Goal: Task Accomplishment & Management: Manage account settings

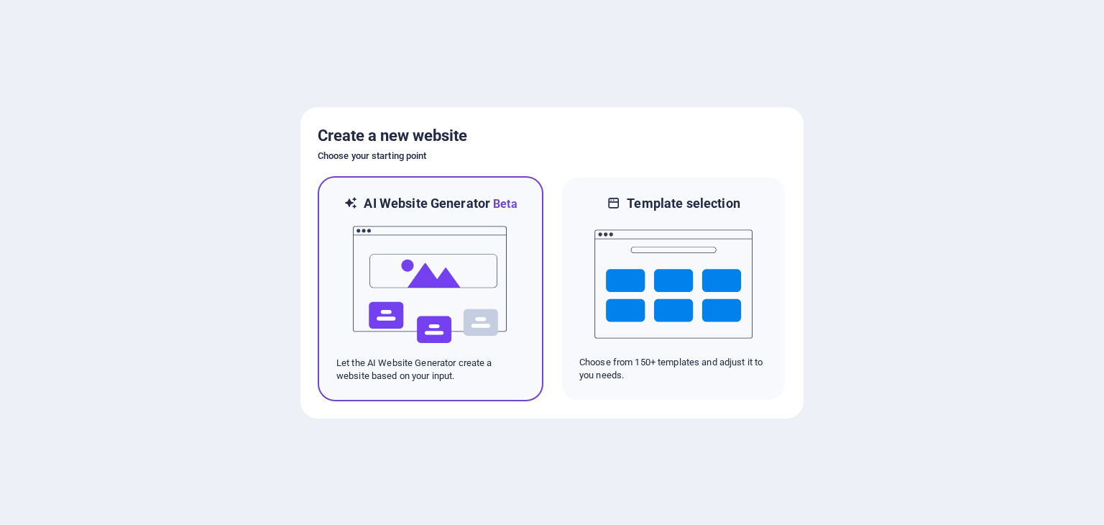
click at [449, 262] on img at bounding box center [431, 285] width 158 height 144
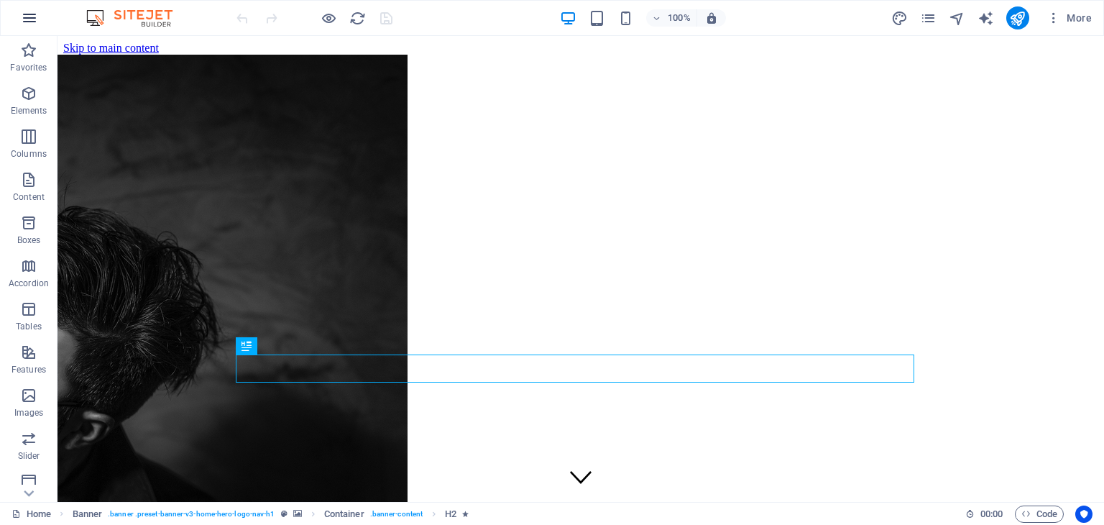
click at [27, 18] on icon "button" at bounding box center [29, 17] width 17 height 17
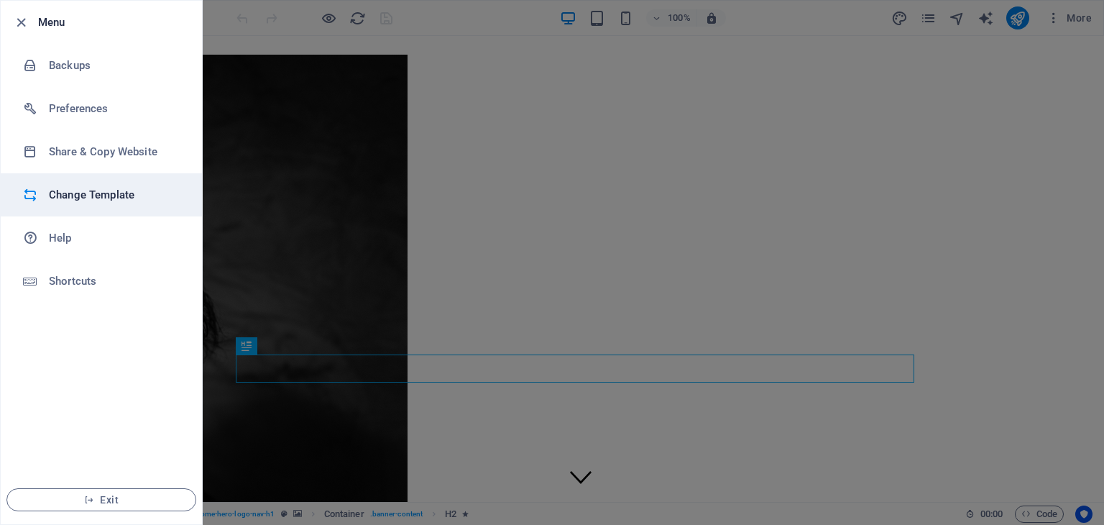
click at [107, 199] on h6 "Change Template" at bounding box center [115, 194] width 133 height 17
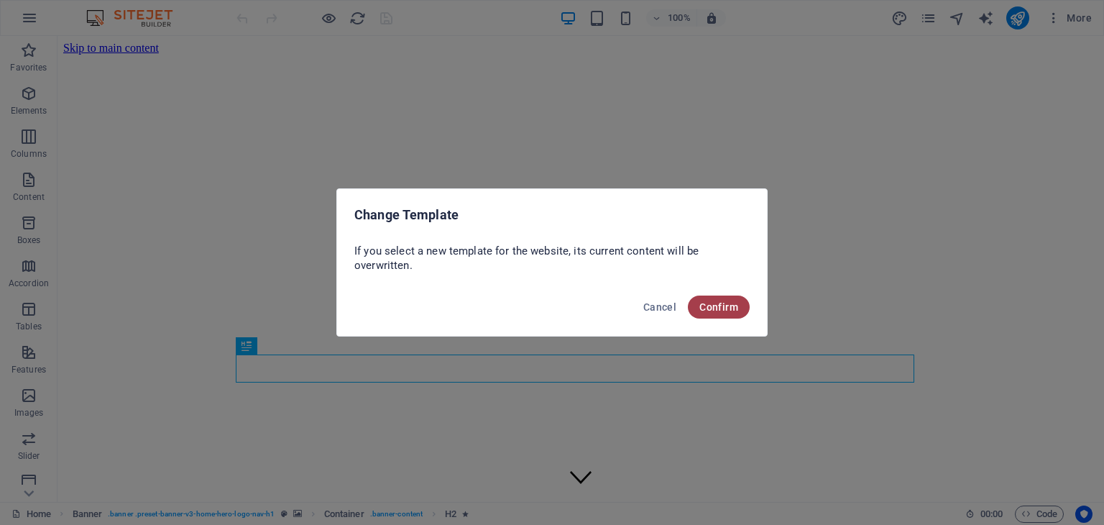
click at [725, 309] on span "Confirm" at bounding box center [718, 307] width 39 height 12
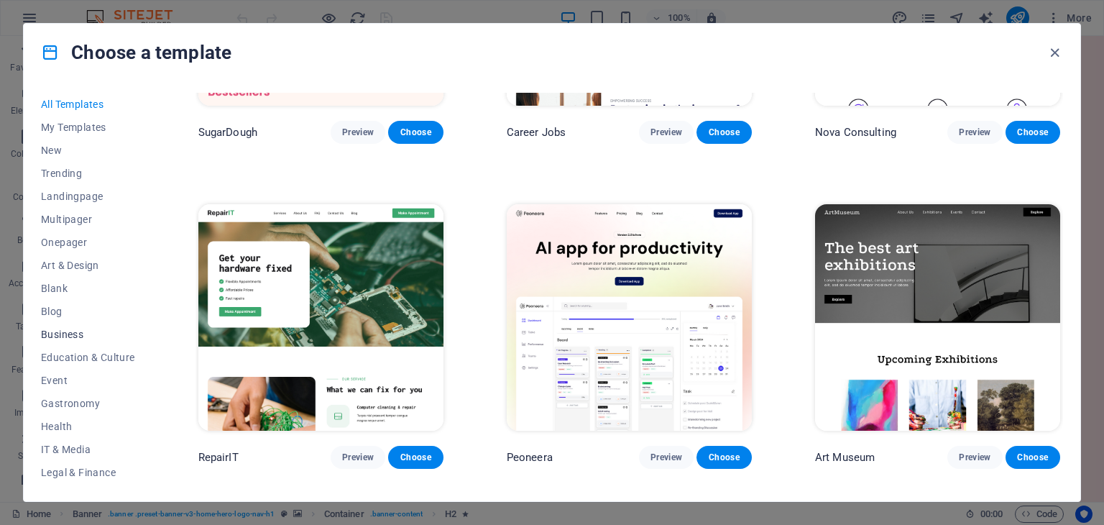
click at [75, 329] on span "Business" at bounding box center [88, 335] width 94 height 12
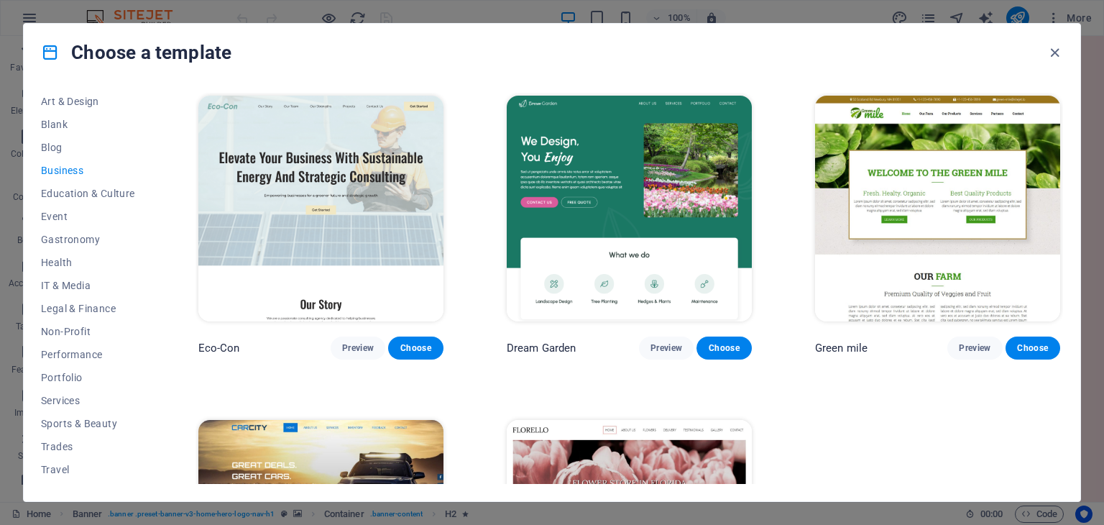
scroll to position [184, 0]
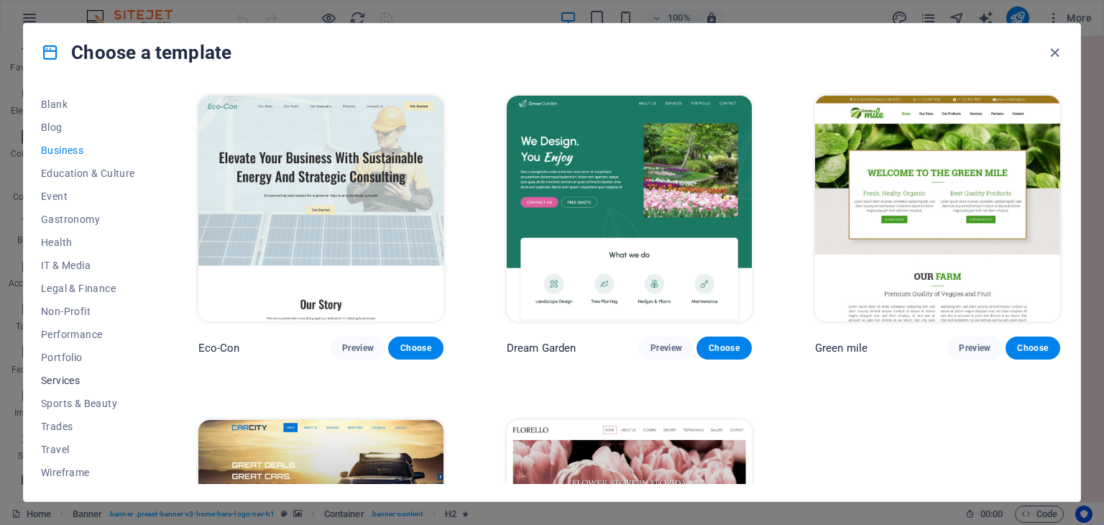
click at [68, 386] on button "Services" at bounding box center [88, 380] width 94 height 23
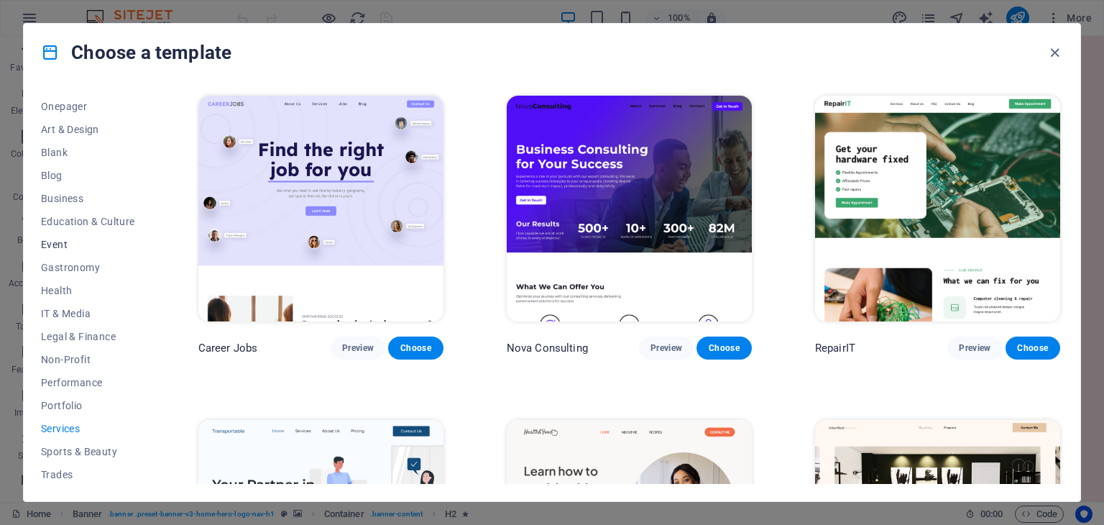
scroll to position [144, 0]
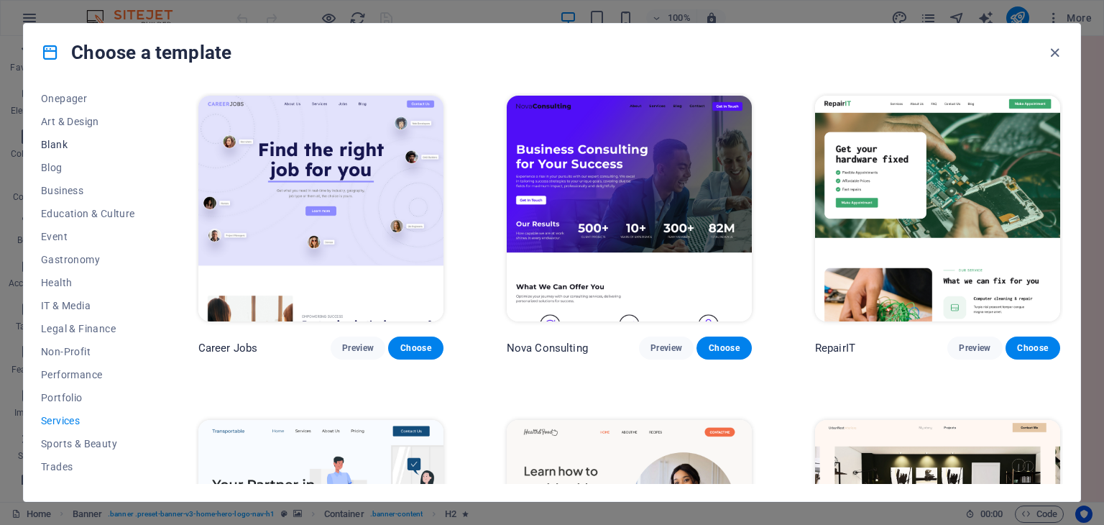
click at [60, 142] on span "Blank" at bounding box center [88, 145] width 94 height 12
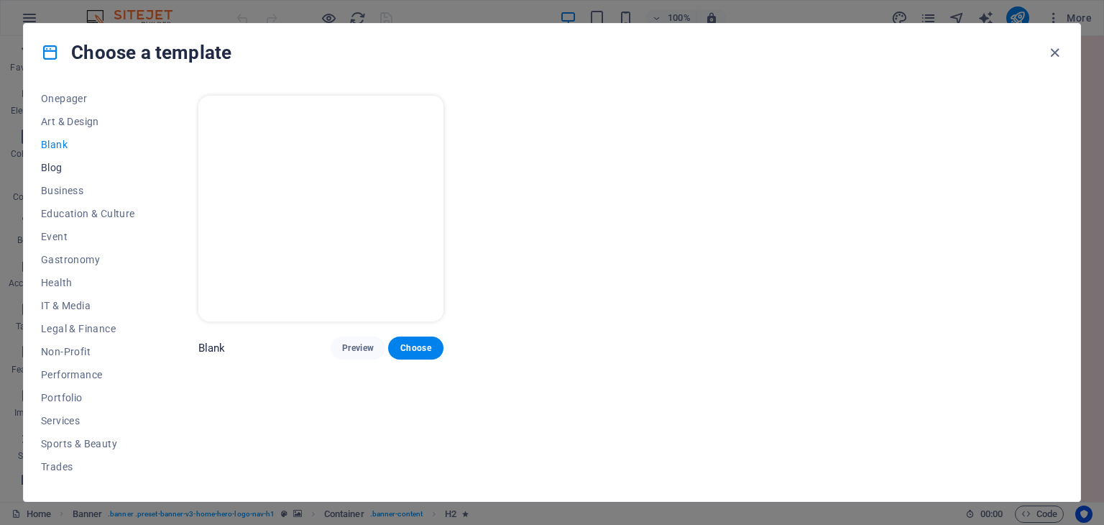
click at [60, 167] on span "Blog" at bounding box center [88, 168] width 94 height 12
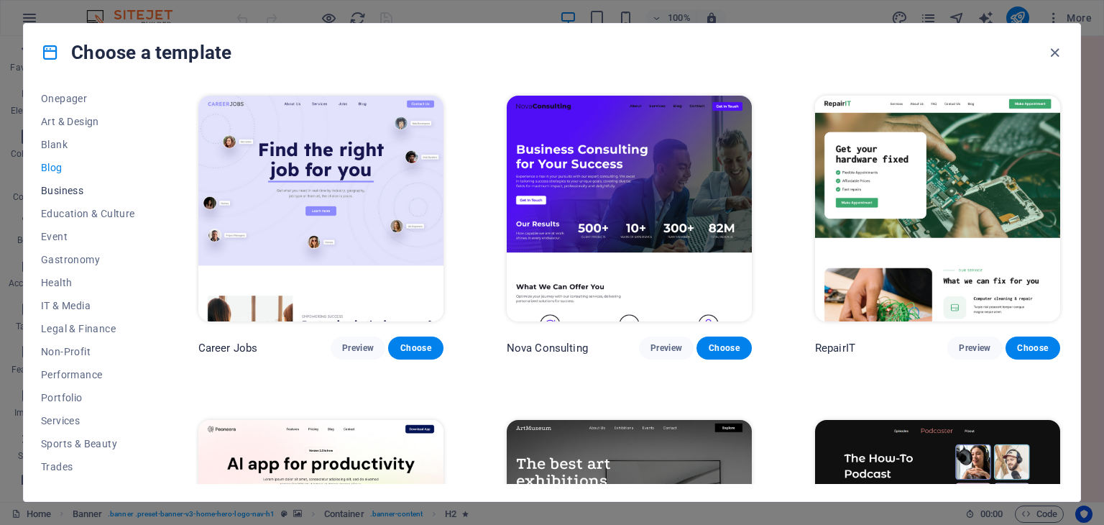
click at [63, 197] on button "Business" at bounding box center [88, 190] width 94 height 23
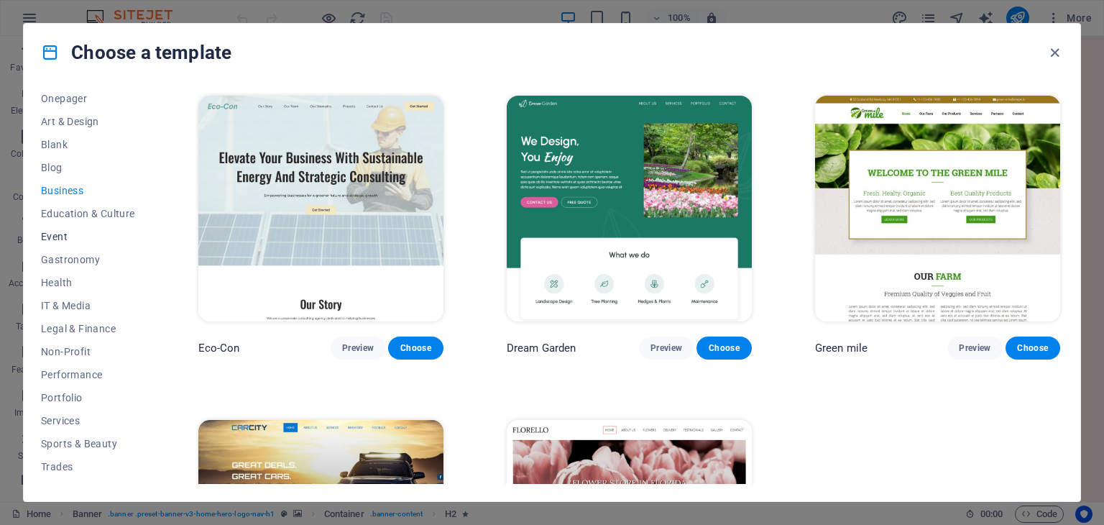
click at [55, 227] on button "Event" at bounding box center [88, 236] width 94 height 23
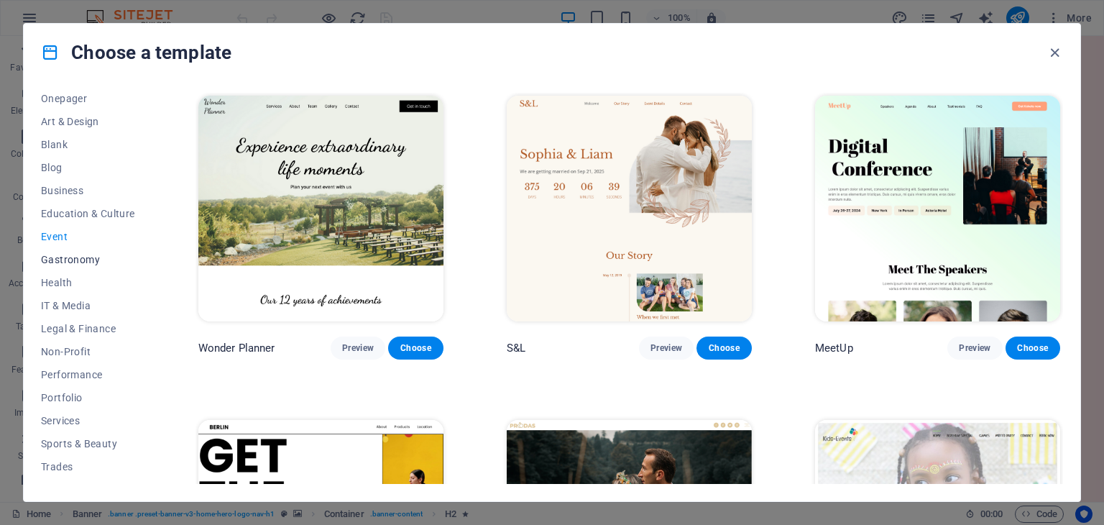
click at [66, 254] on span "Gastronomy" at bounding box center [88, 260] width 94 height 12
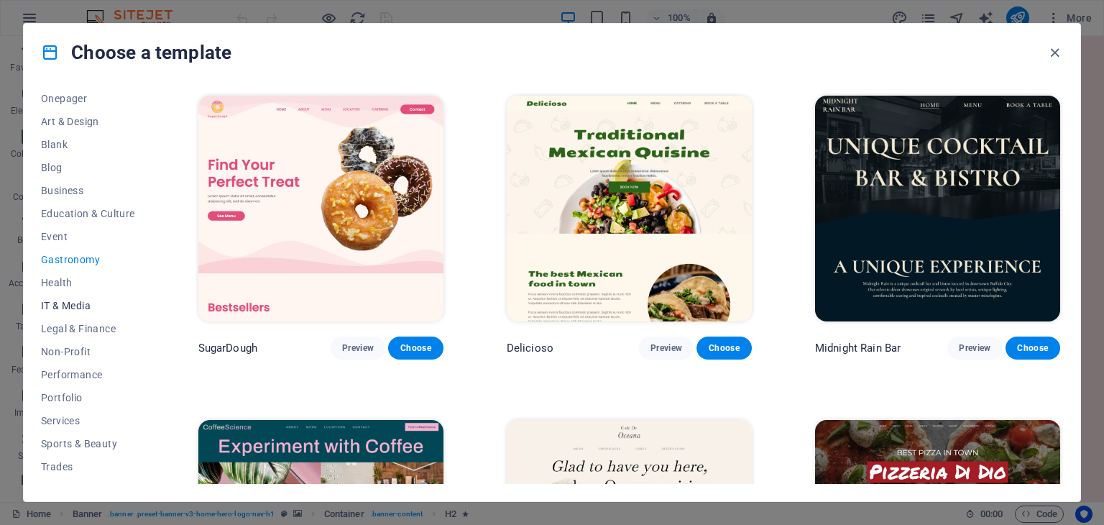
click at [66, 300] on span "IT & Media" at bounding box center [88, 306] width 94 height 12
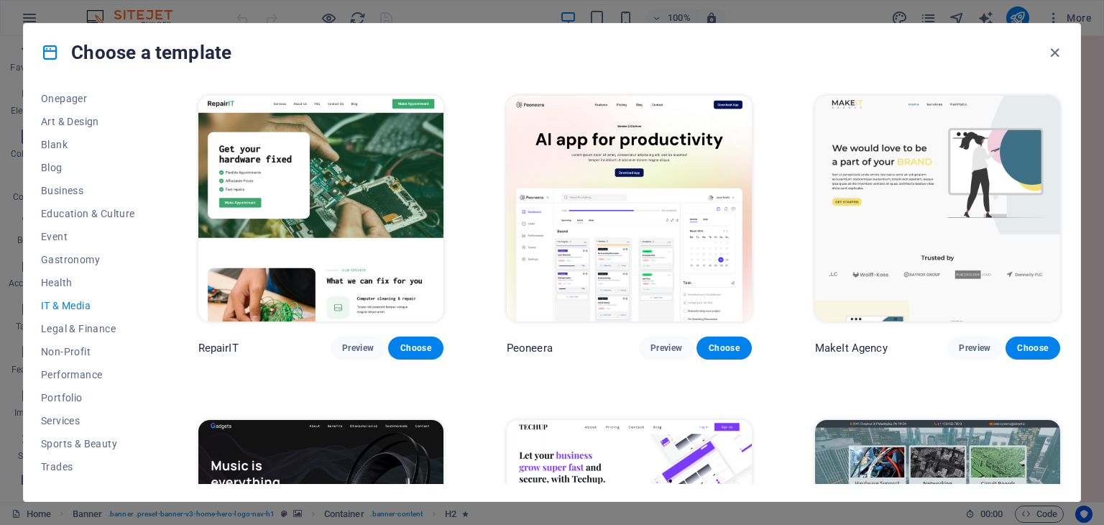
scroll to position [184, 0]
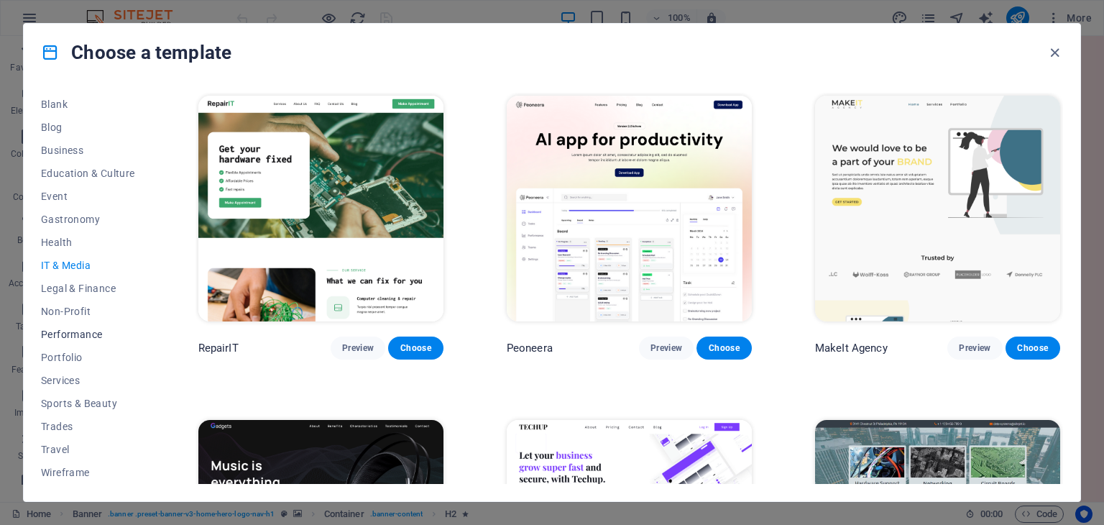
click at [77, 340] on button "Performance" at bounding box center [88, 334] width 94 height 23
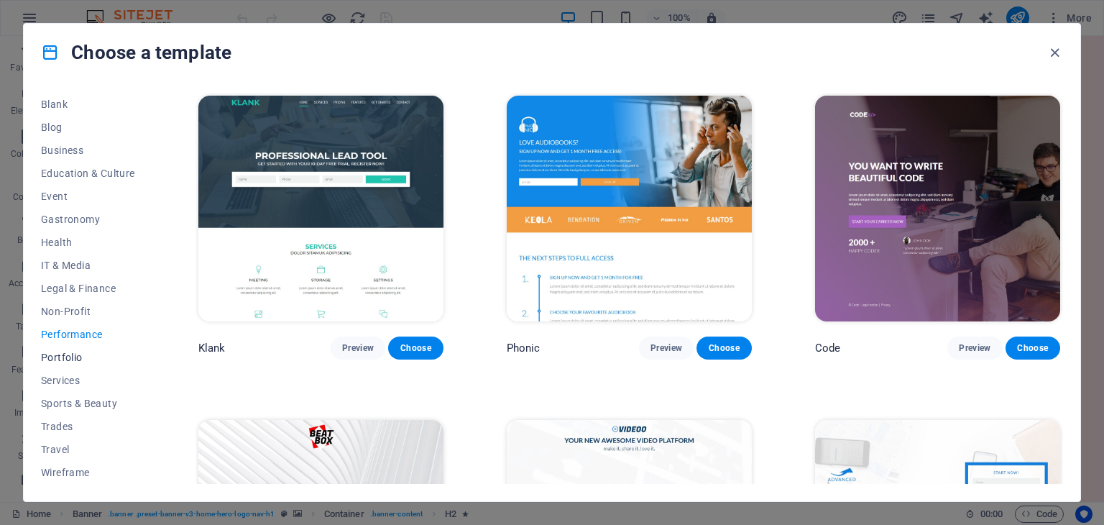
click at [79, 355] on span "Portfolio" at bounding box center [88, 358] width 94 height 12
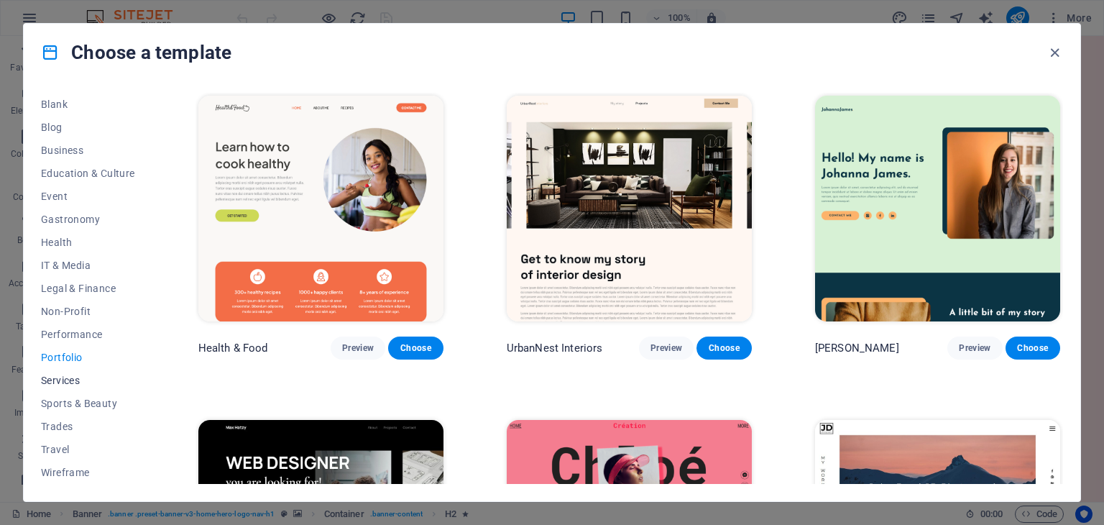
click at [60, 381] on span "Services" at bounding box center [88, 381] width 94 height 12
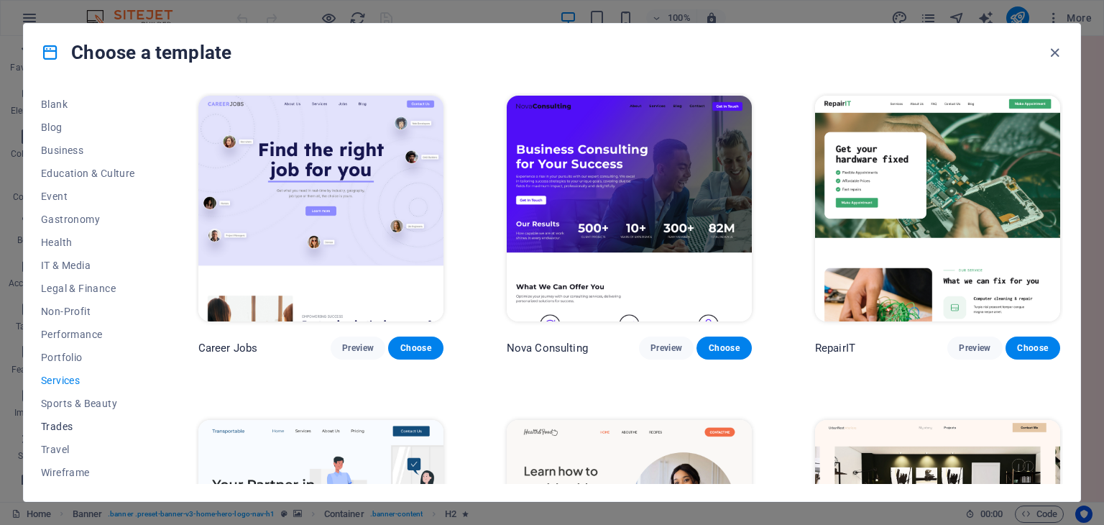
click at [63, 431] on span "Trades" at bounding box center [88, 427] width 94 height 12
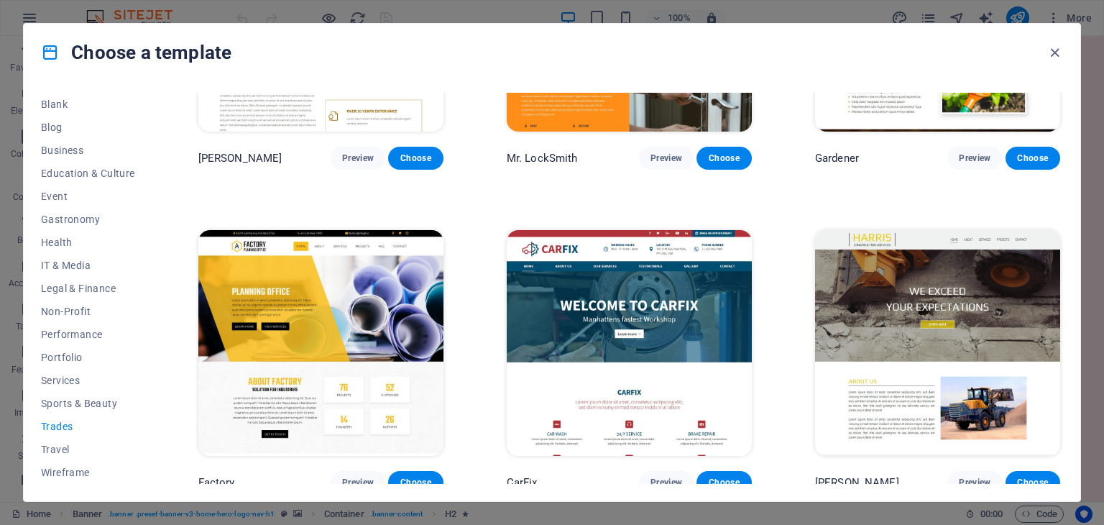
scroll to position [520, 0]
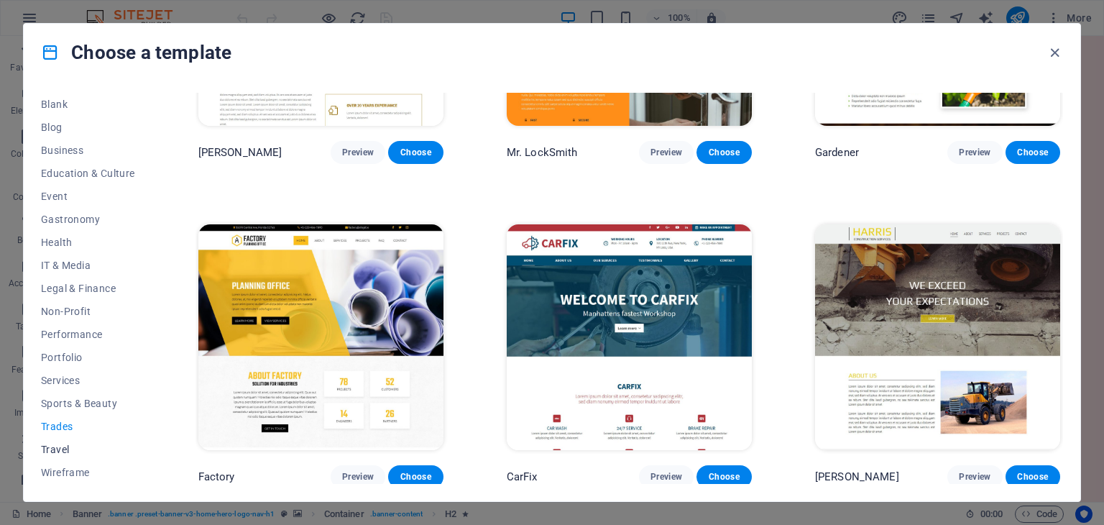
click at [65, 447] on span "Travel" at bounding box center [88, 450] width 94 height 12
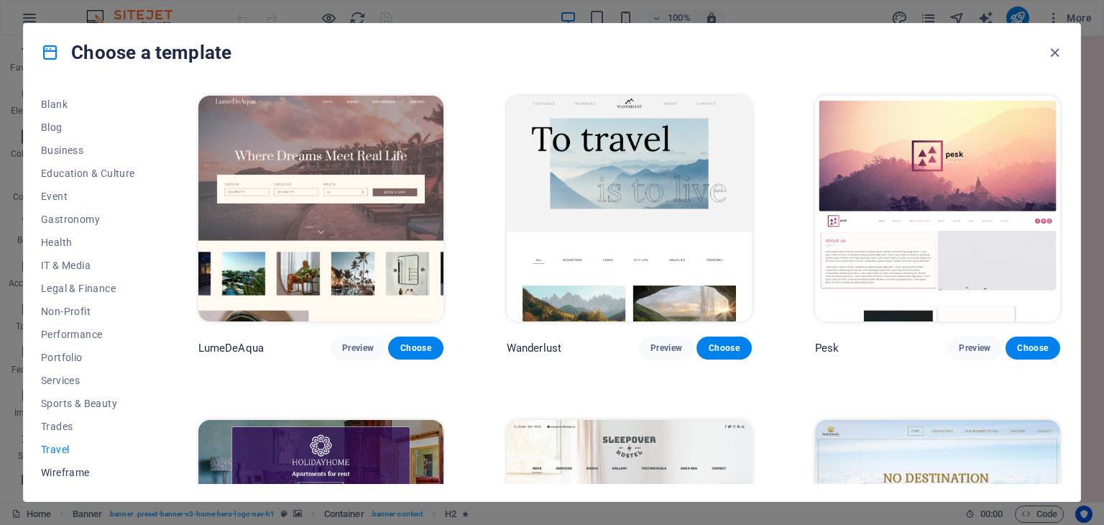
click at [69, 477] on span "Wireframe" at bounding box center [88, 473] width 94 height 12
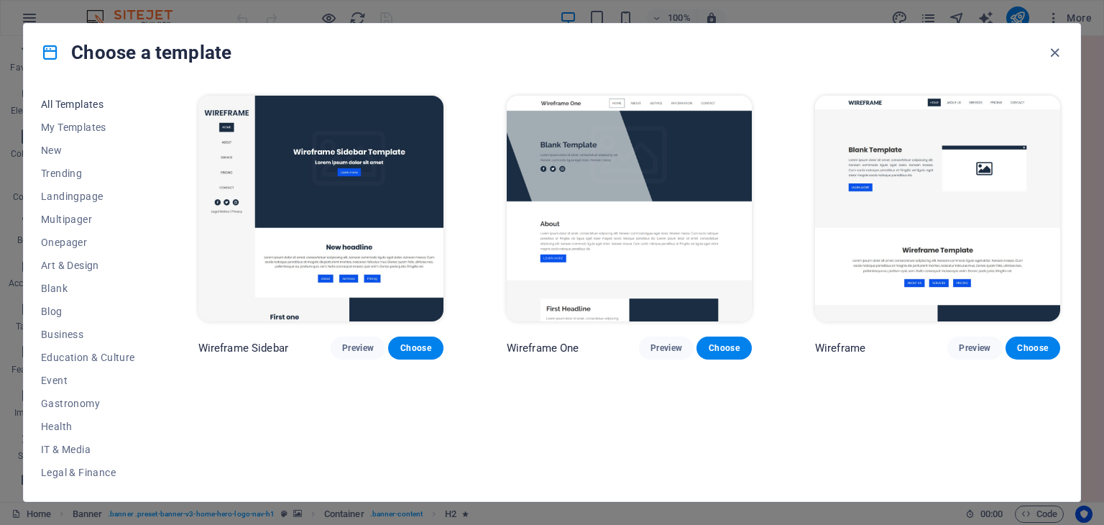
click at [84, 105] on span "All Templates" at bounding box center [88, 104] width 94 height 12
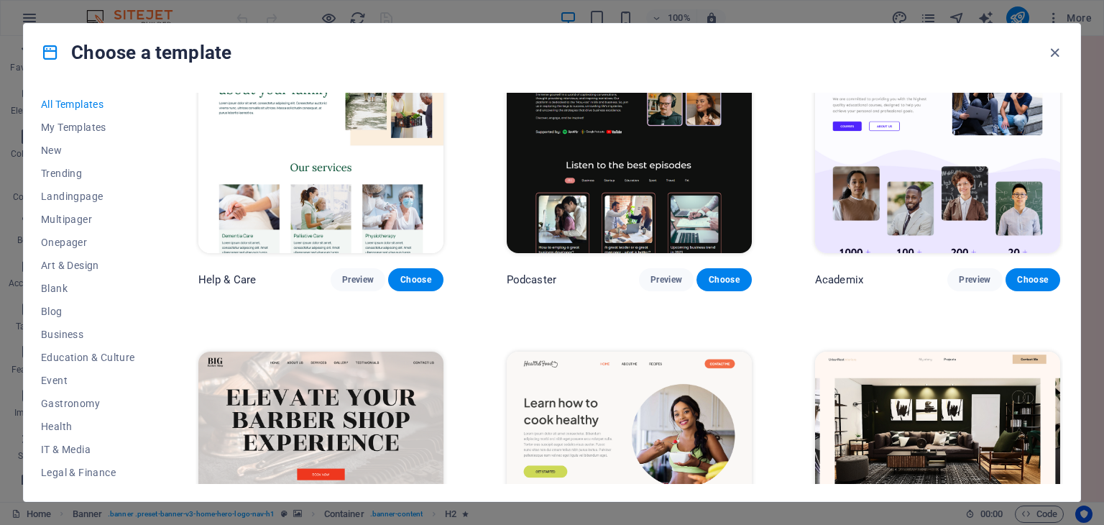
scroll to position [1582, 0]
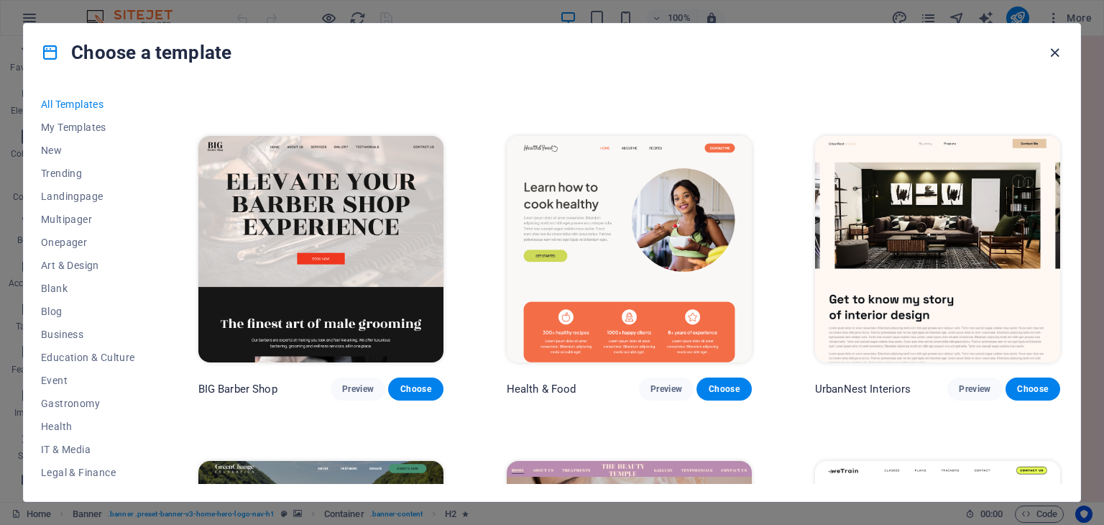
click at [1048, 60] on icon "button" at bounding box center [1055, 53] width 17 height 17
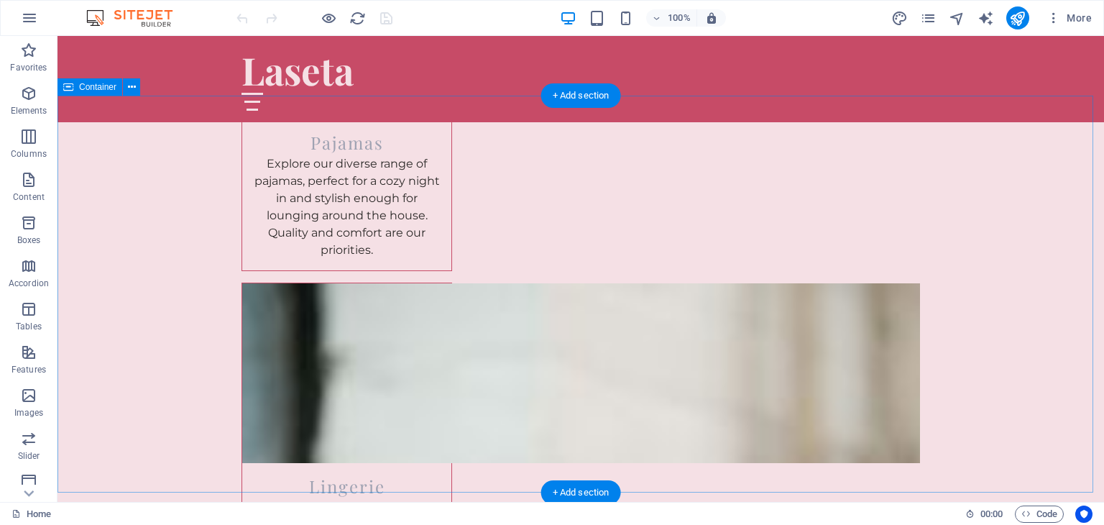
scroll to position [2085, 0]
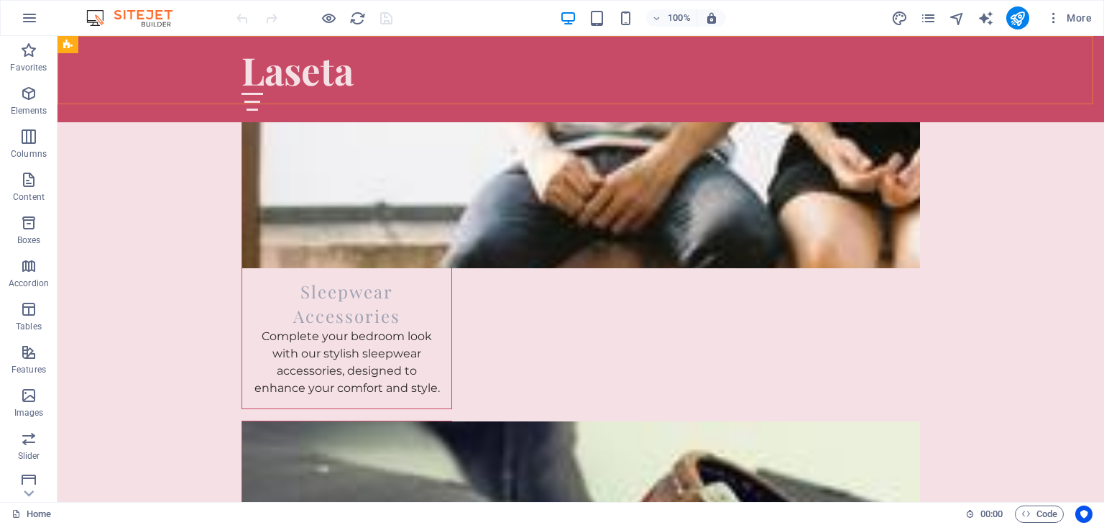
click at [907, 58] on div "Laseta Home About Us Collections Testimonials Contact" at bounding box center [581, 79] width 1047 height 86
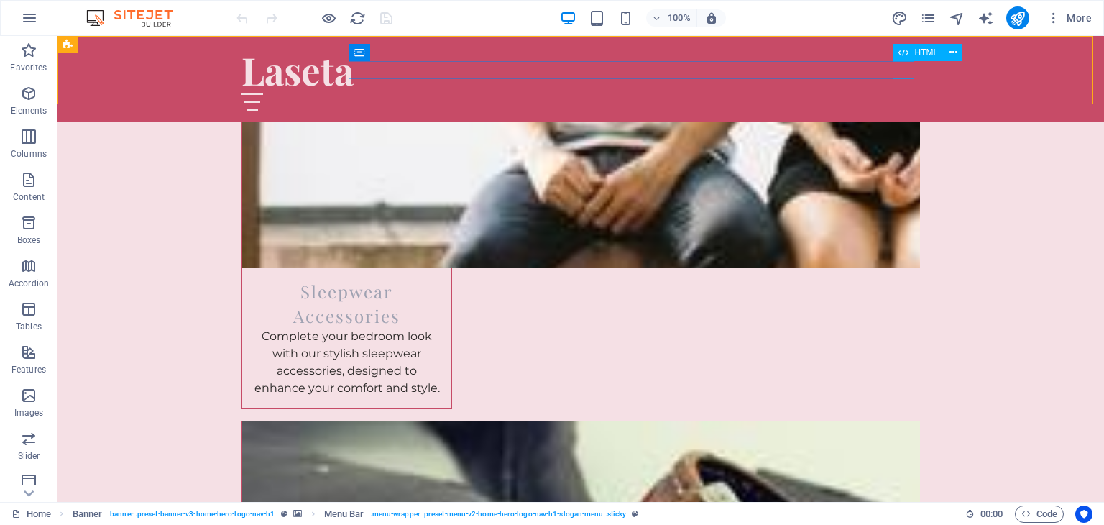
click at [906, 93] on div at bounding box center [581, 102] width 679 height 18
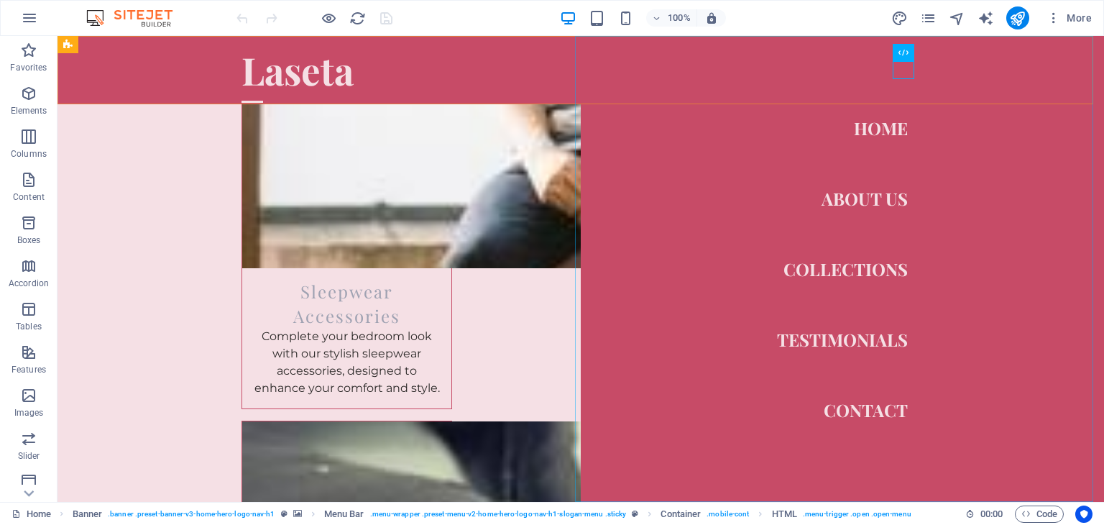
scroll to position [2107, 0]
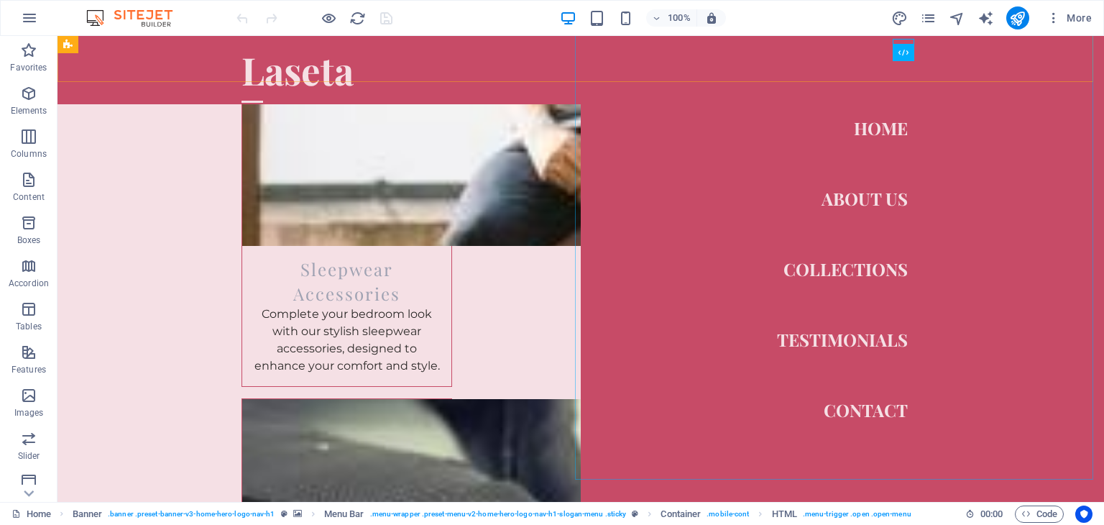
click at [811, 272] on nav "Home About Us Collections Testimonials Contact" at bounding box center [842, 269] width 523 height 466
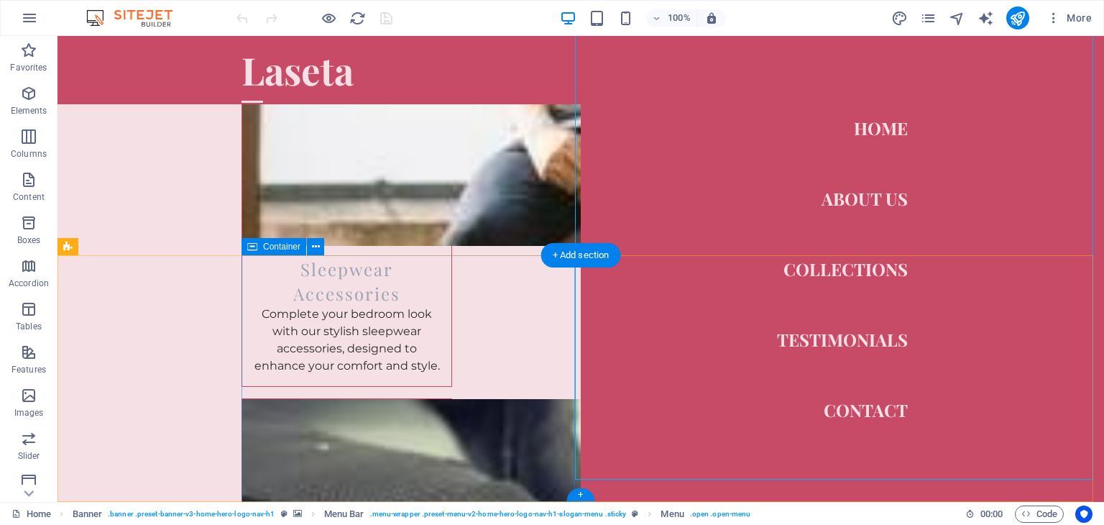
drag, startPoint x: 346, startPoint y: 265, endPoint x: 597, endPoint y: 209, distance: 256.9
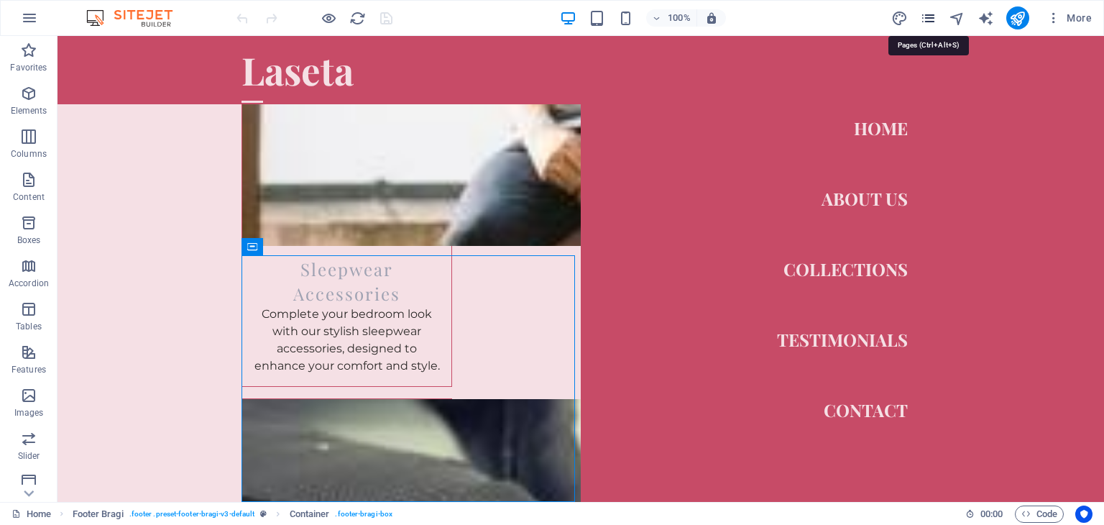
click at [933, 14] on icon "pages" at bounding box center [928, 18] width 17 height 17
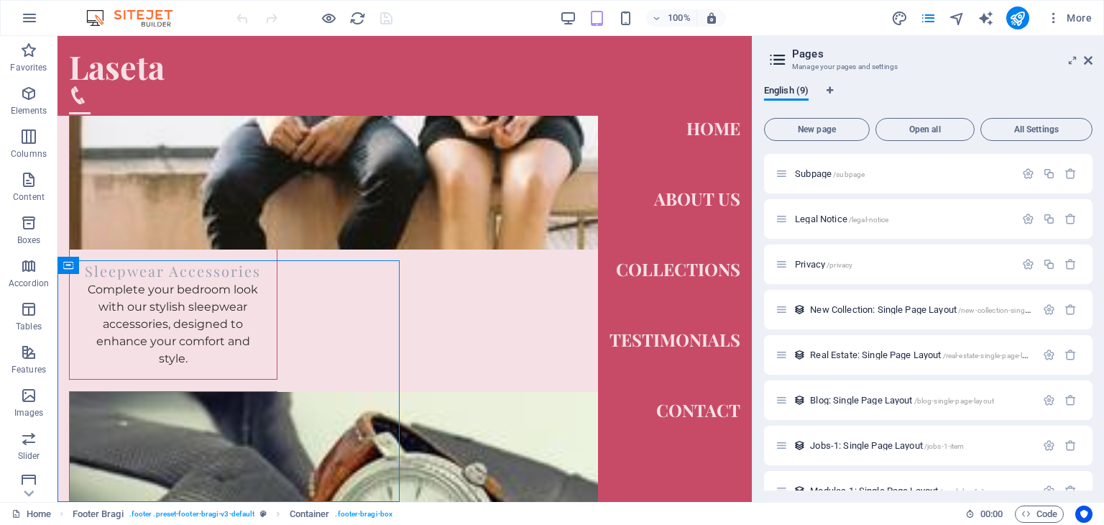
scroll to position [0, 0]
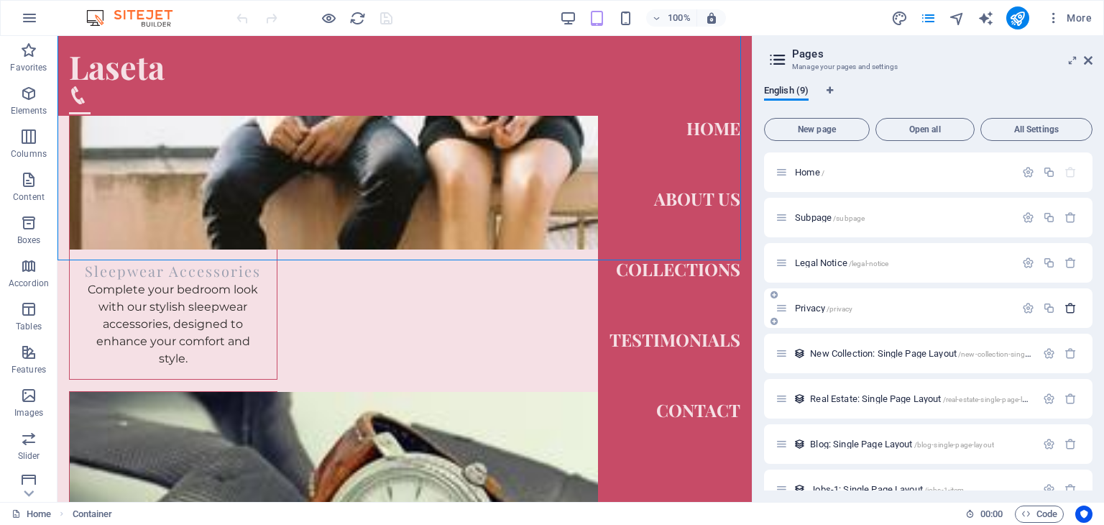
scroll to position [70, 0]
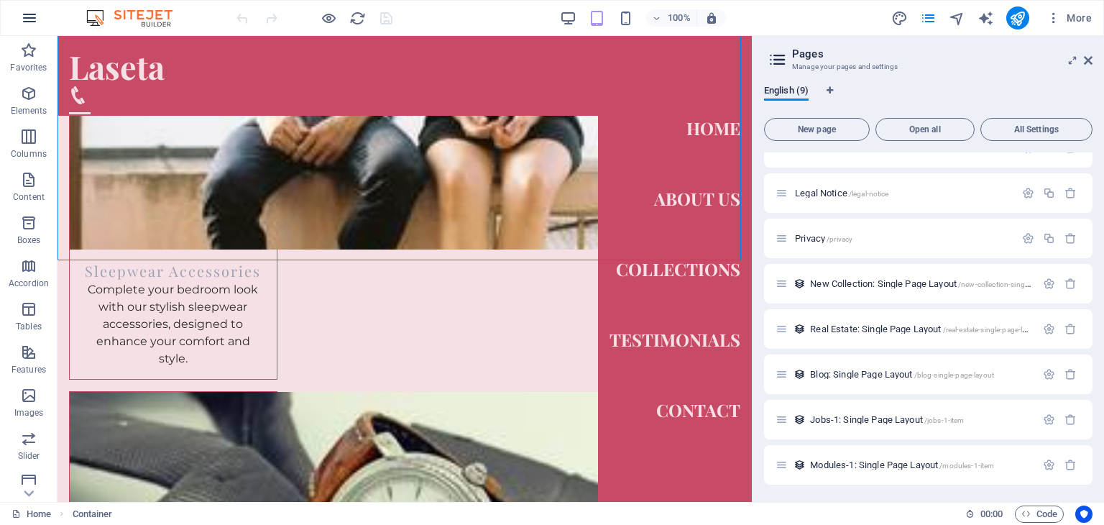
click at [28, 17] on icon "button" at bounding box center [29, 17] width 17 height 17
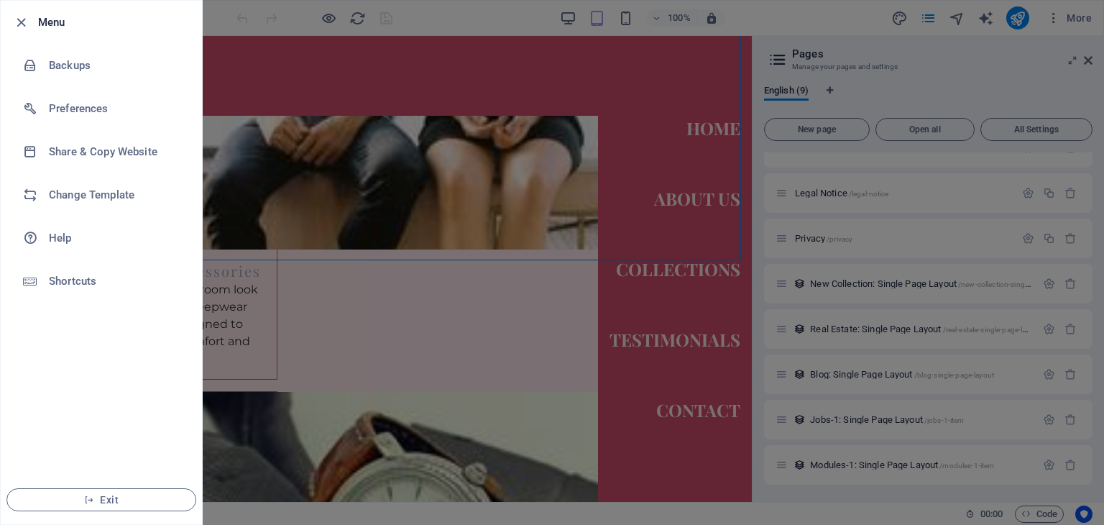
click at [1075, 18] on div at bounding box center [552, 262] width 1104 height 525
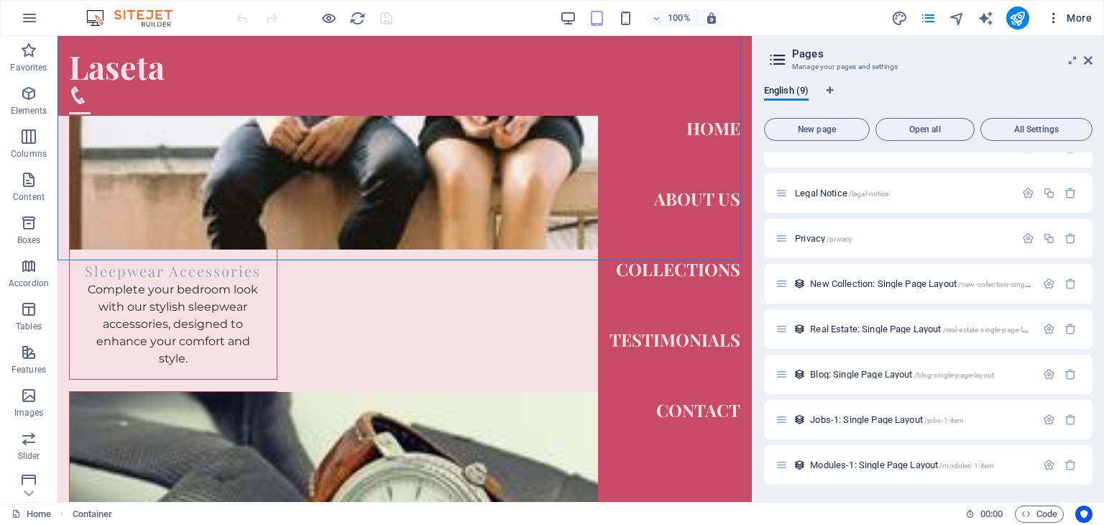
click at [1070, 18] on span "More" at bounding box center [1069, 18] width 45 height 14
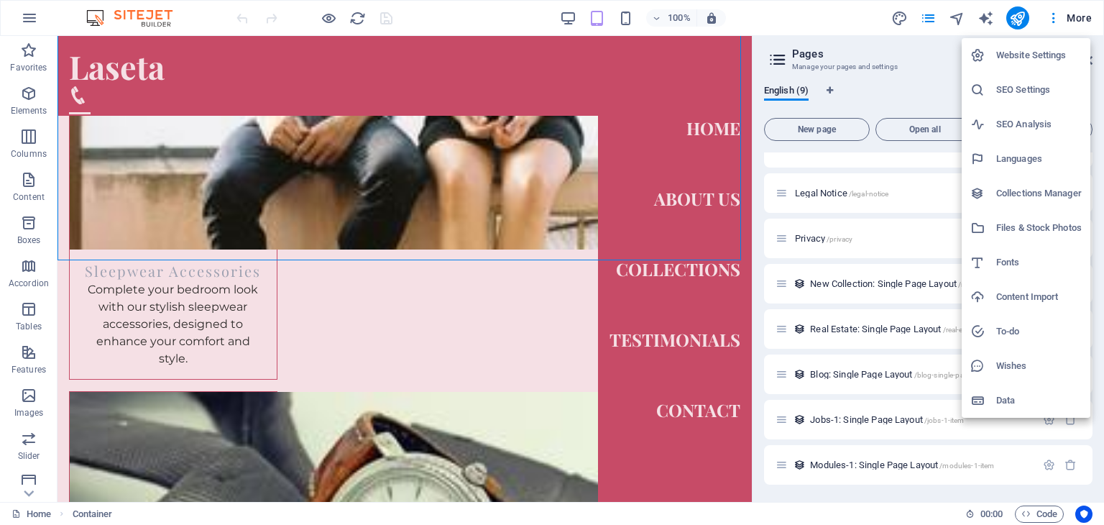
click at [20, 24] on div at bounding box center [552, 262] width 1104 height 525
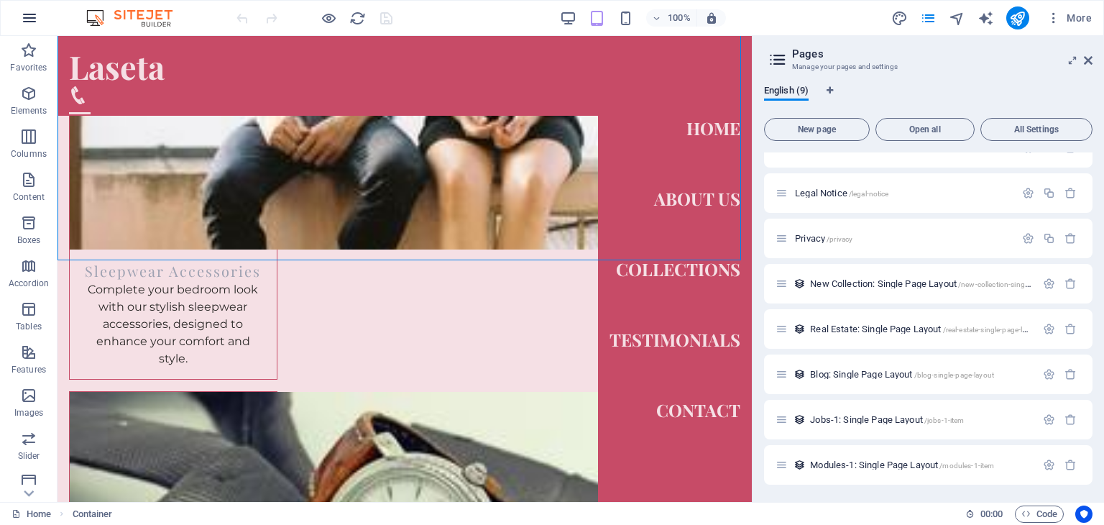
click at [29, 20] on icon "button" at bounding box center [29, 17] width 17 height 17
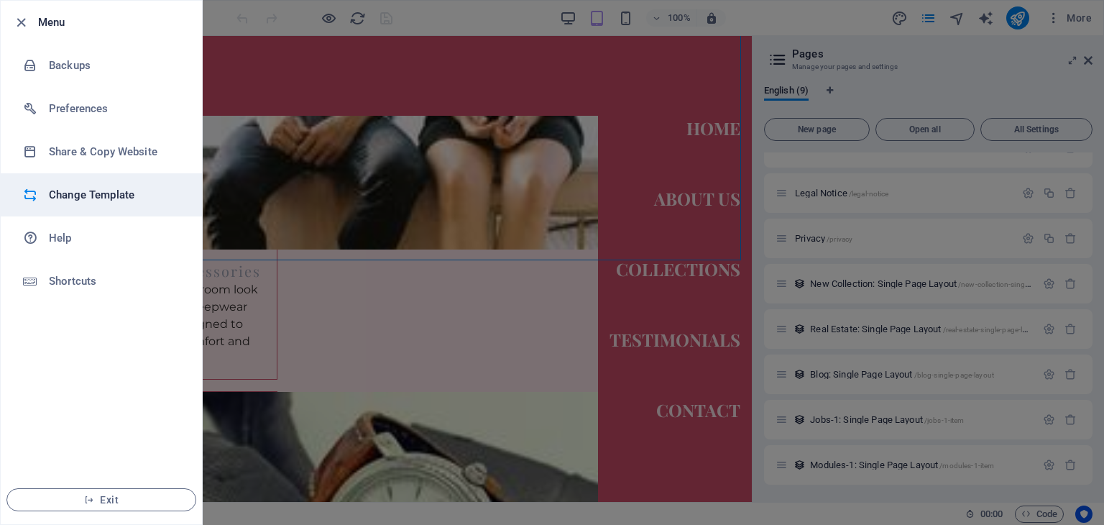
click at [58, 193] on h6 "Change Template" at bounding box center [115, 194] width 133 height 17
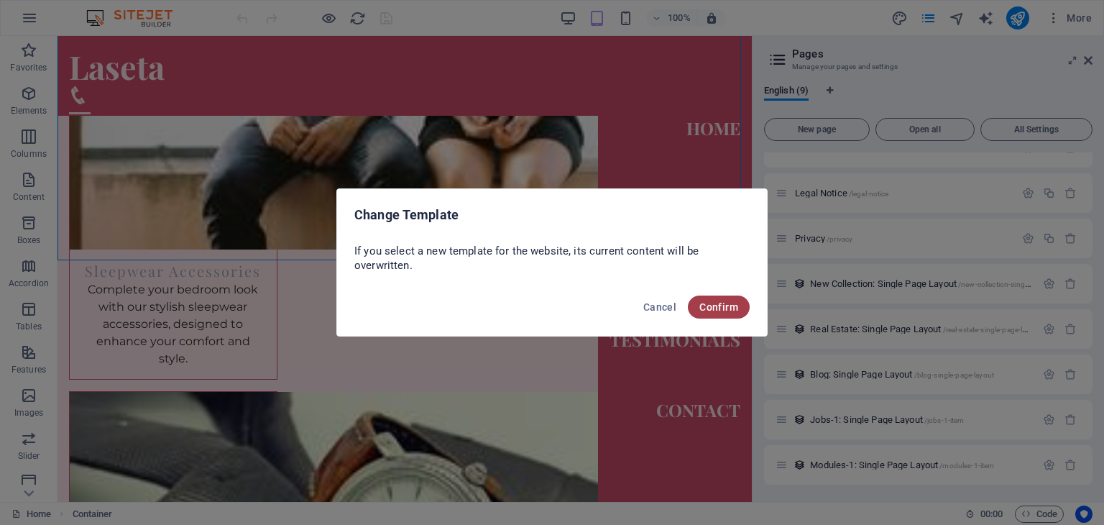
click at [713, 309] on span "Confirm" at bounding box center [718, 307] width 39 height 12
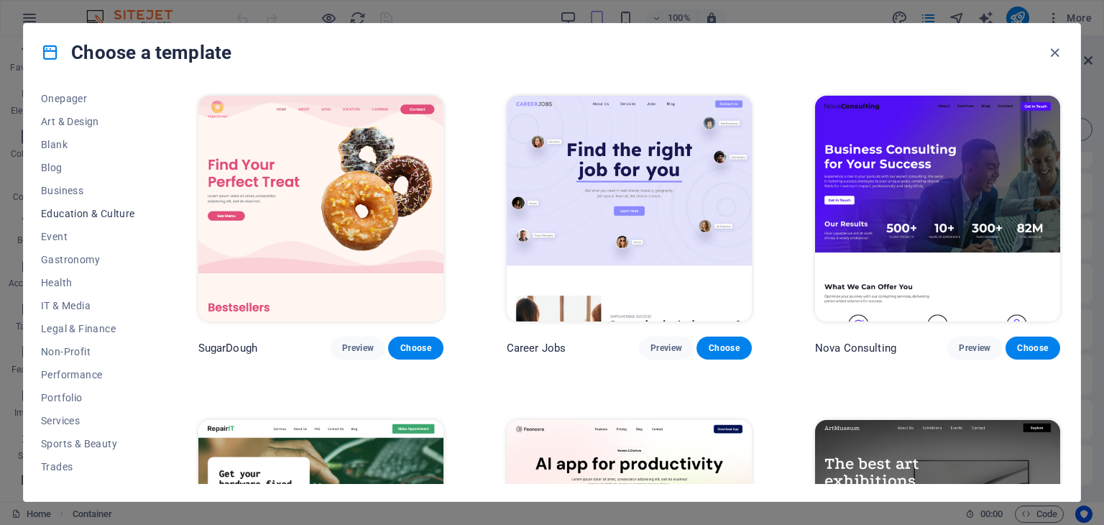
scroll to position [184, 0]
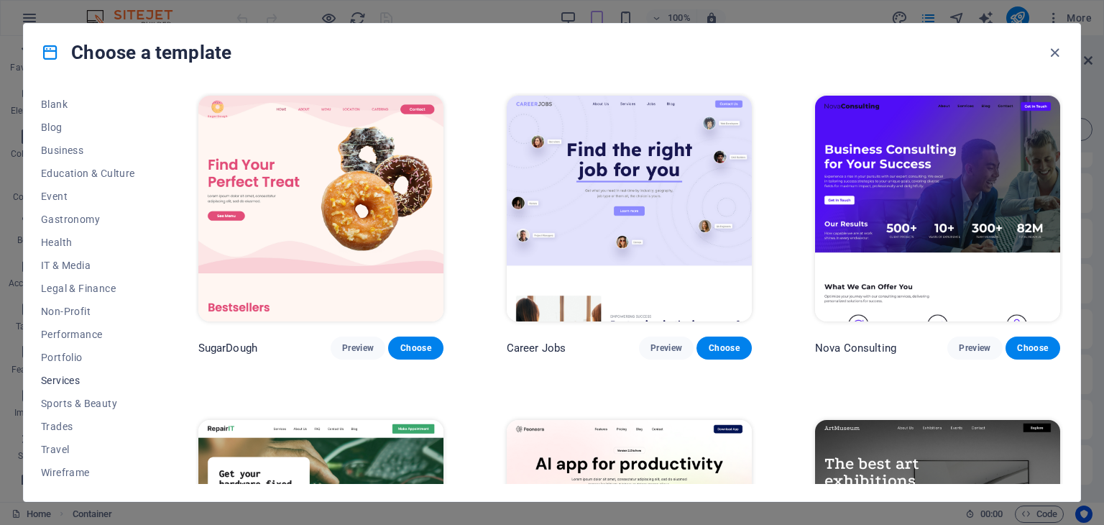
click at [63, 380] on span "Services" at bounding box center [88, 381] width 94 height 12
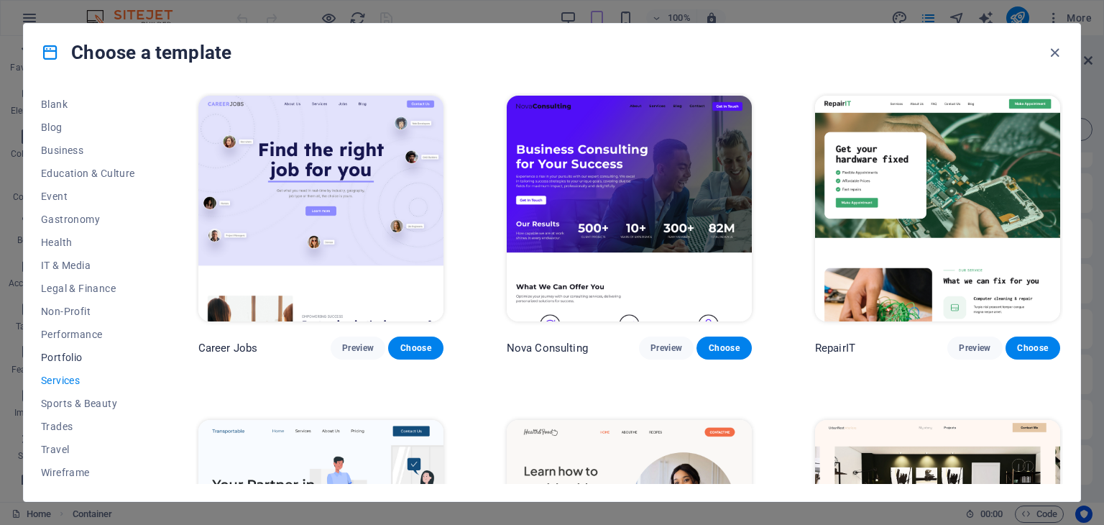
click at [76, 354] on span "Portfolio" at bounding box center [88, 358] width 94 height 12
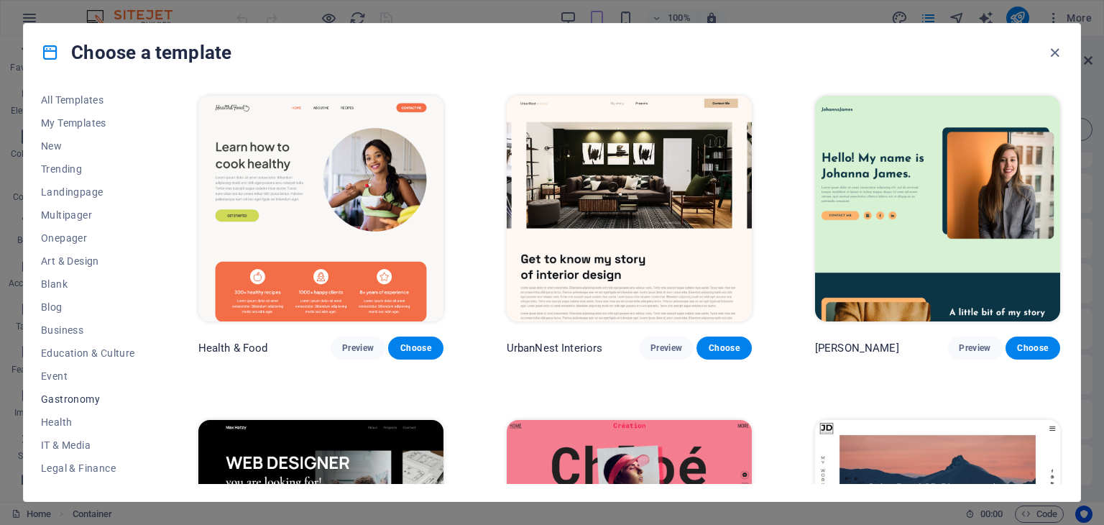
scroll to position [0, 0]
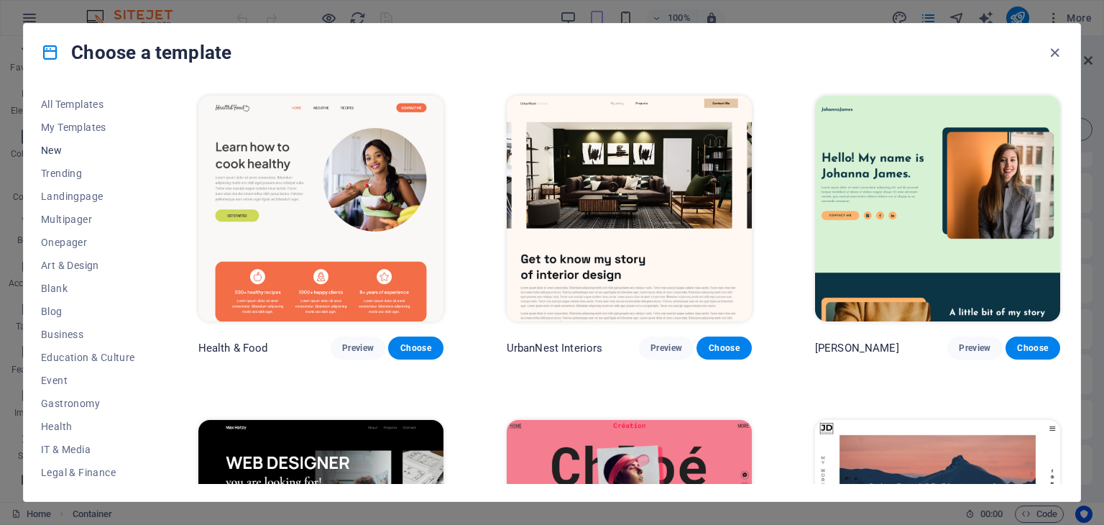
click at [50, 150] on span "New" at bounding box center [88, 151] width 94 height 12
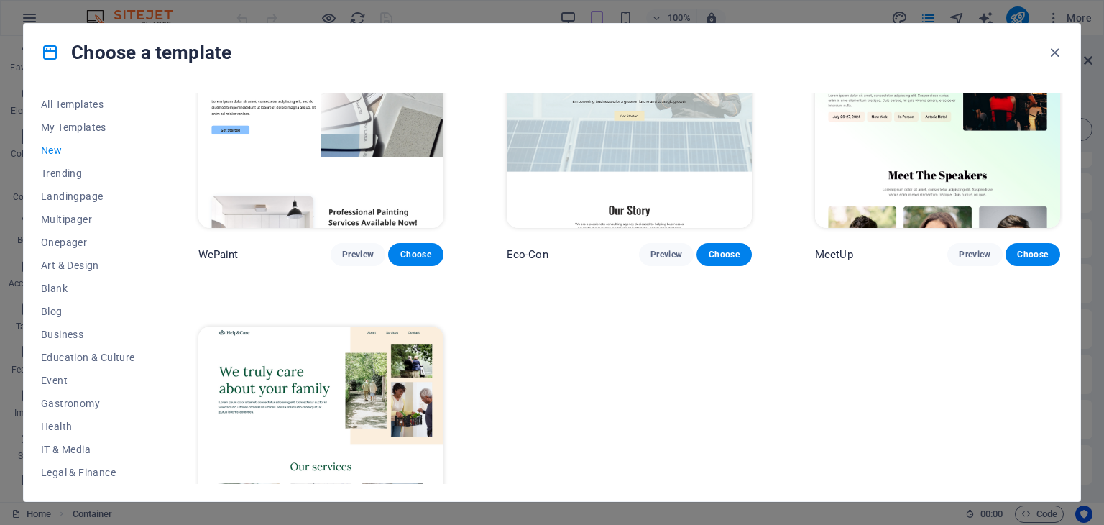
scroll to position [1078, 0]
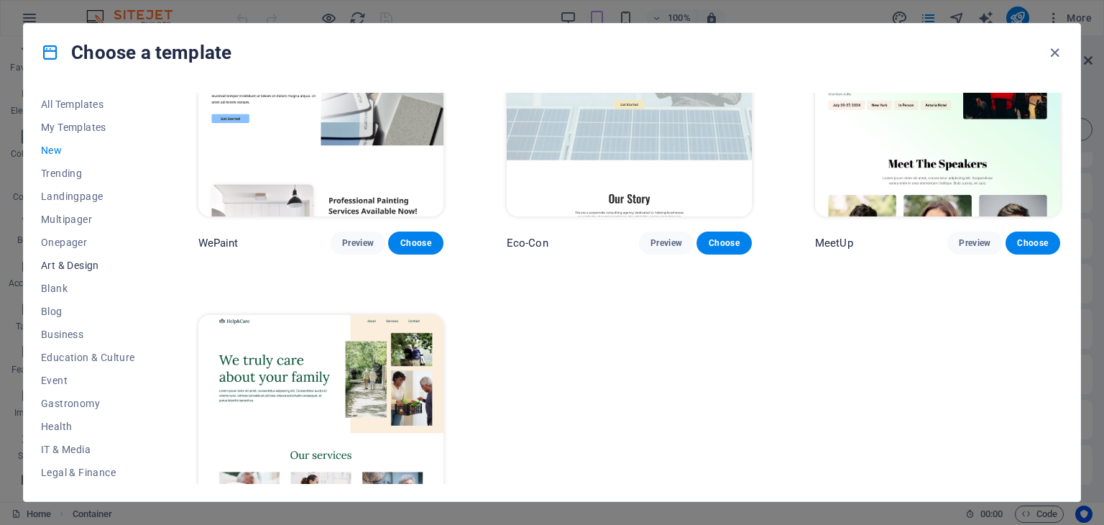
click at [92, 261] on span "Art & Design" at bounding box center [88, 266] width 94 height 12
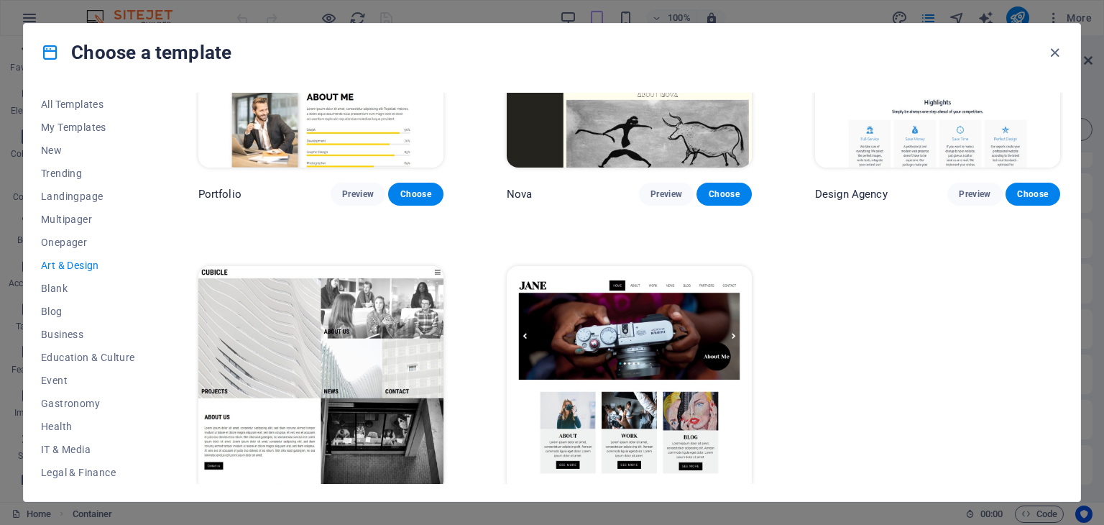
scroll to position [1167, 0]
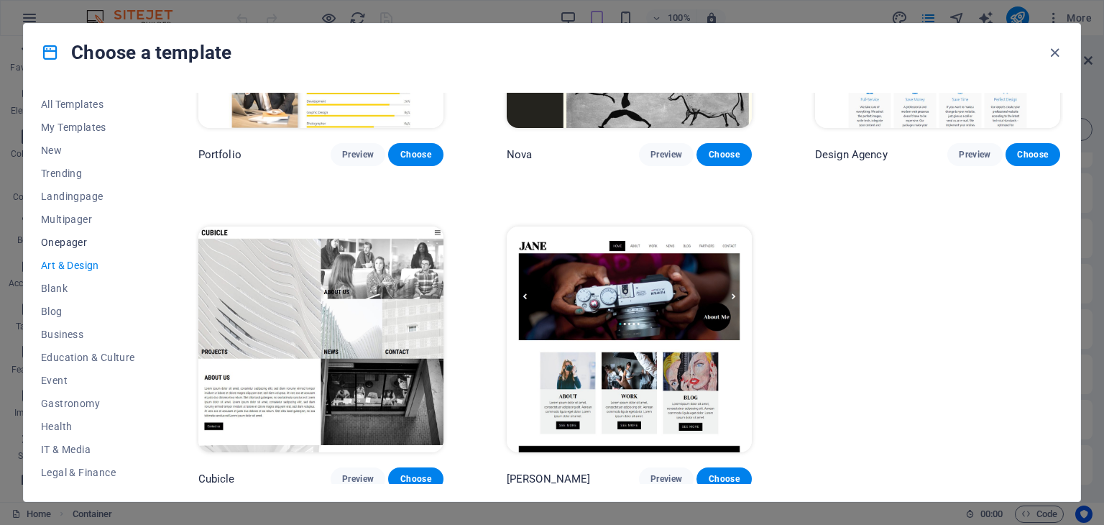
click at [47, 239] on span "Onepager" at bounding box center [88, 243] width 94 height 12
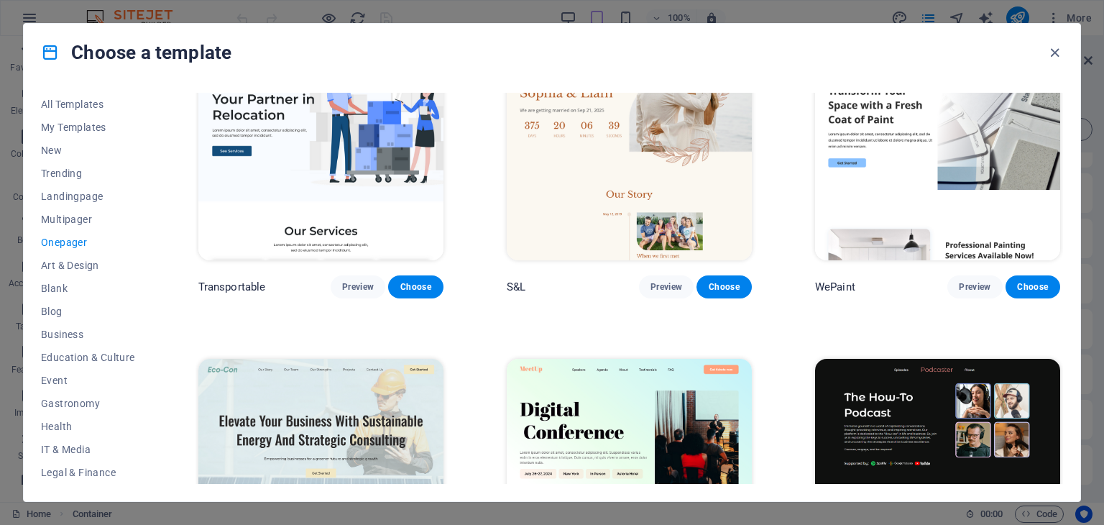
scroll to position [0, 0]
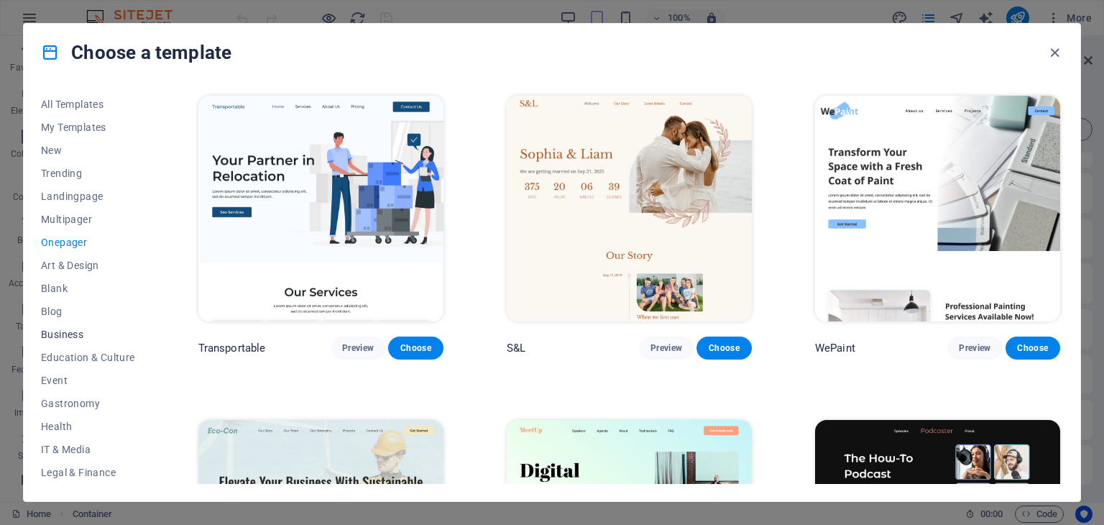
click at [92, 343] on button "Business" at bounding box center [88, 334] width 94 height 23
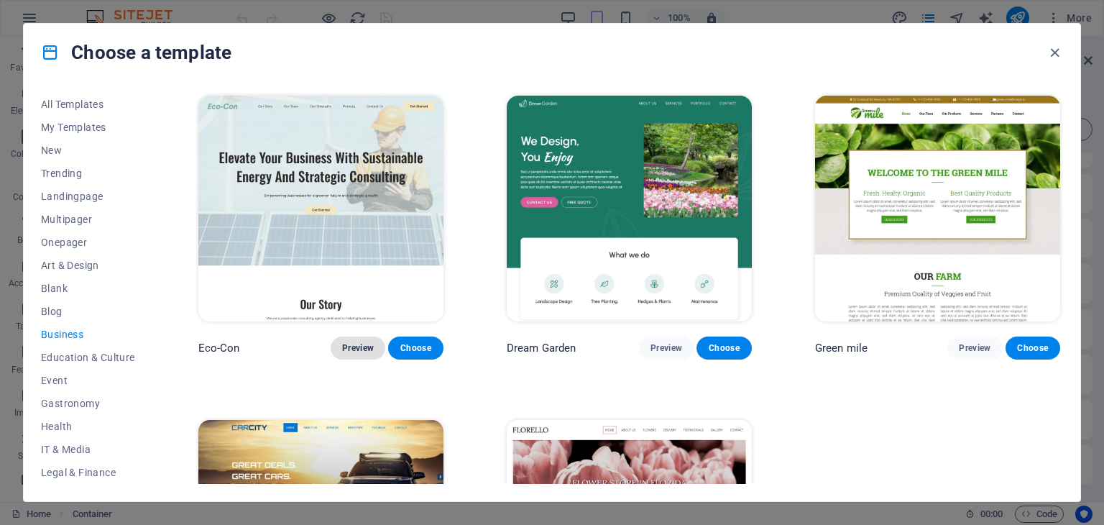
click at [357, 347] on span "Preview" at bounding box center [358, 348] width 32 height 12
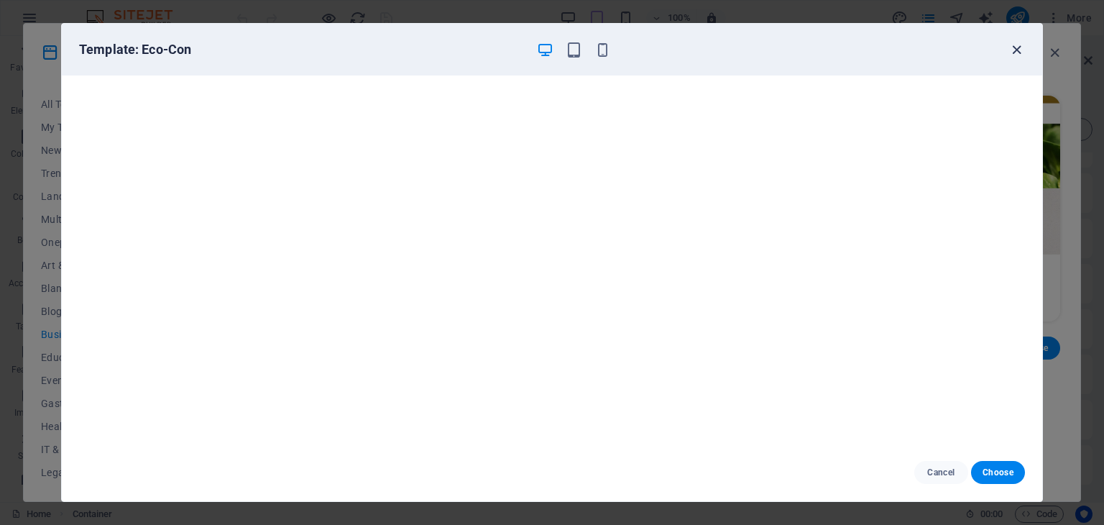
click at [1012, 44] on icon "button" at bounding box center [1017, 50] width 17 height 17
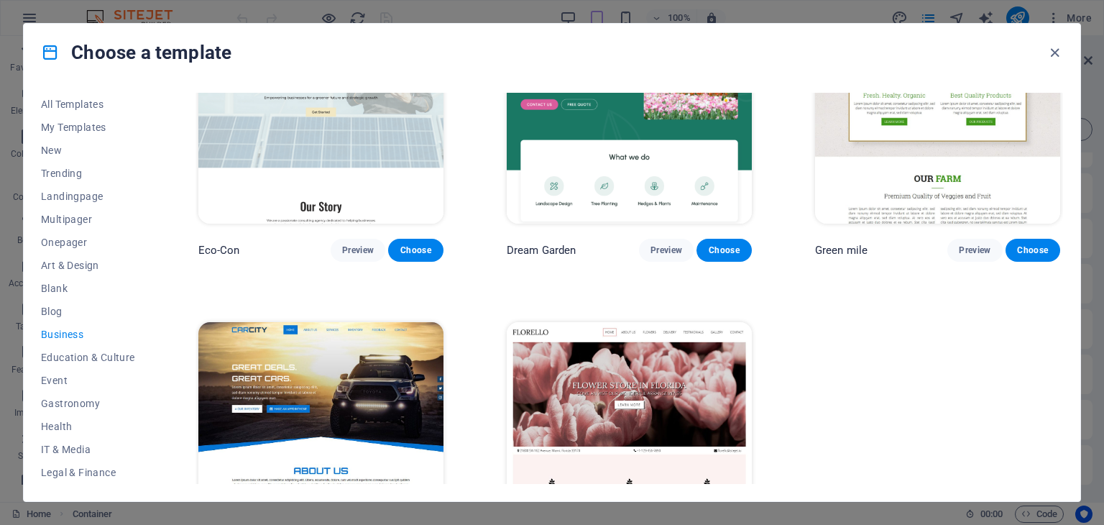
scroll to position [197, 0]
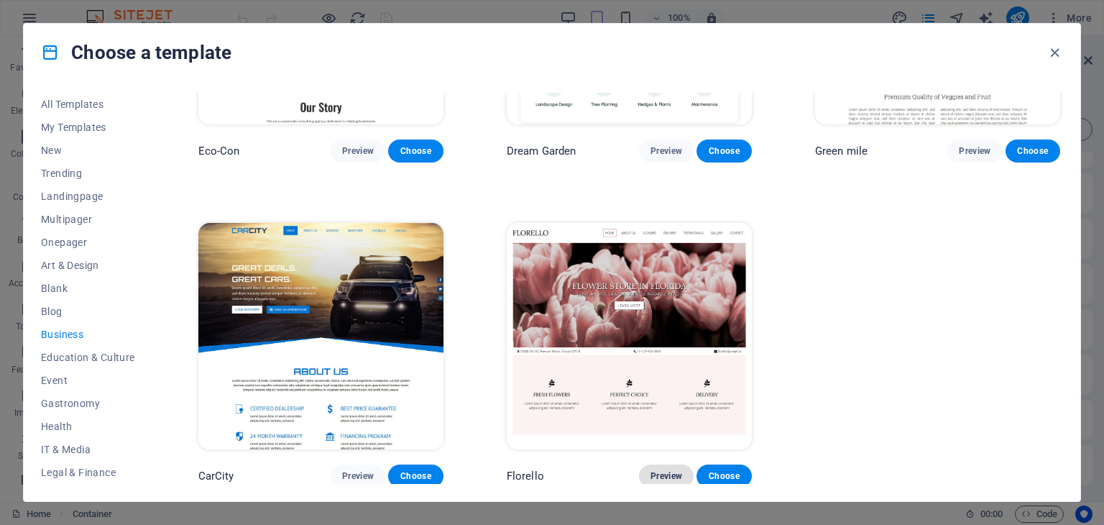
click at [661, 477] on span "Preview" at bounding box center [667, 476] width 32 height 12
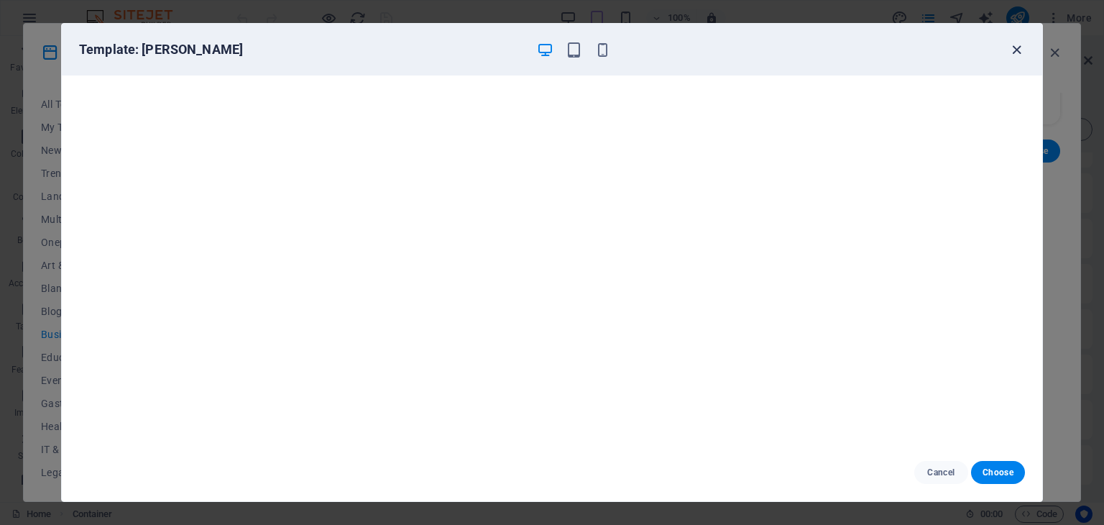
click at [1020, 47] on icon "button" at bounding box center [1017, 50] width 17 height 17
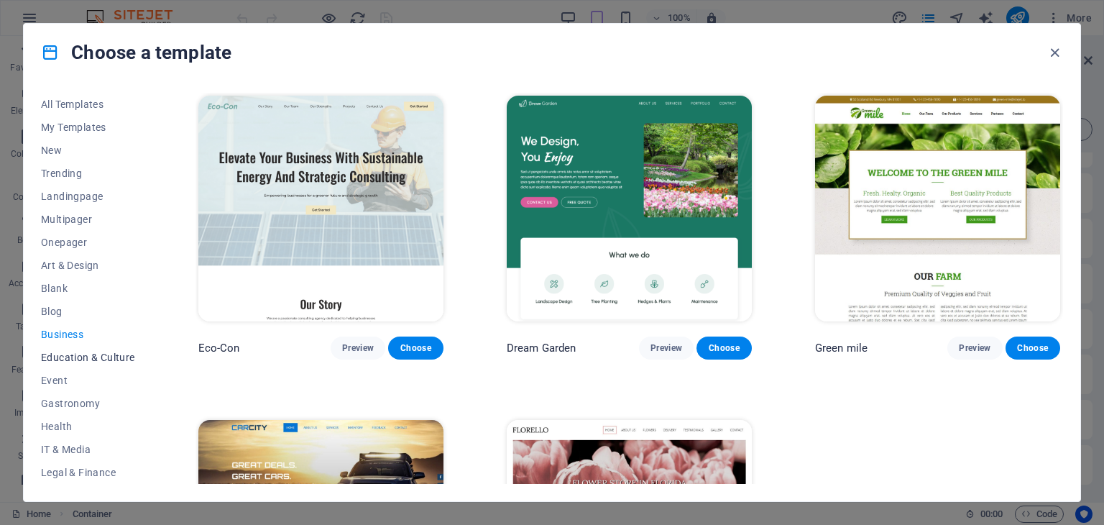
scroll to position [184, 0]
click at [1052, 47] on icon "button" at bounding box center [1055, 53] width 17 height 17
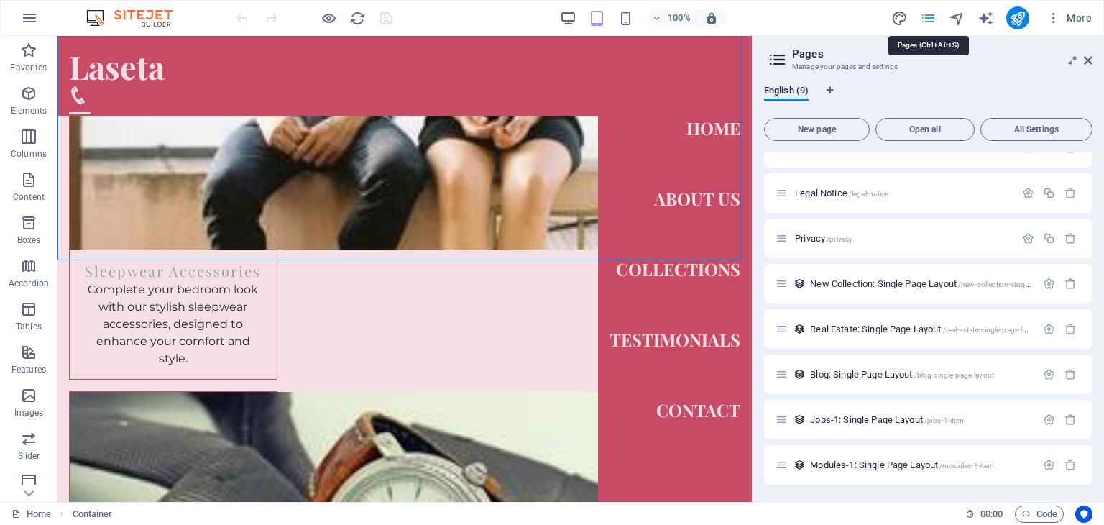
click at [932, 21] on icon "pages" at bounding box center [928, 18] width 17 height 17
click at [1058, 15] on icon "button" at bounding box center [1054, 18] width 14 height 14
